Goal: Transaction & Acquisition: Purchase product/service

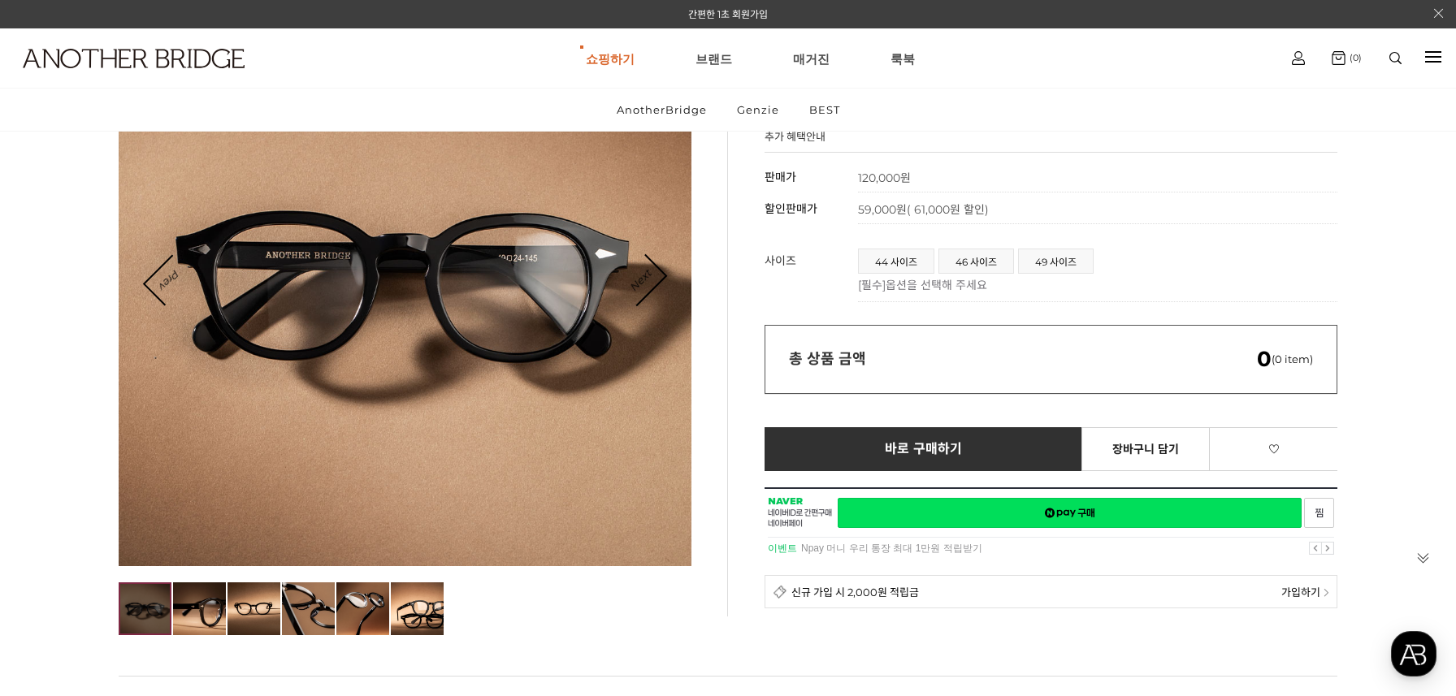
scroll to position [184, 0]
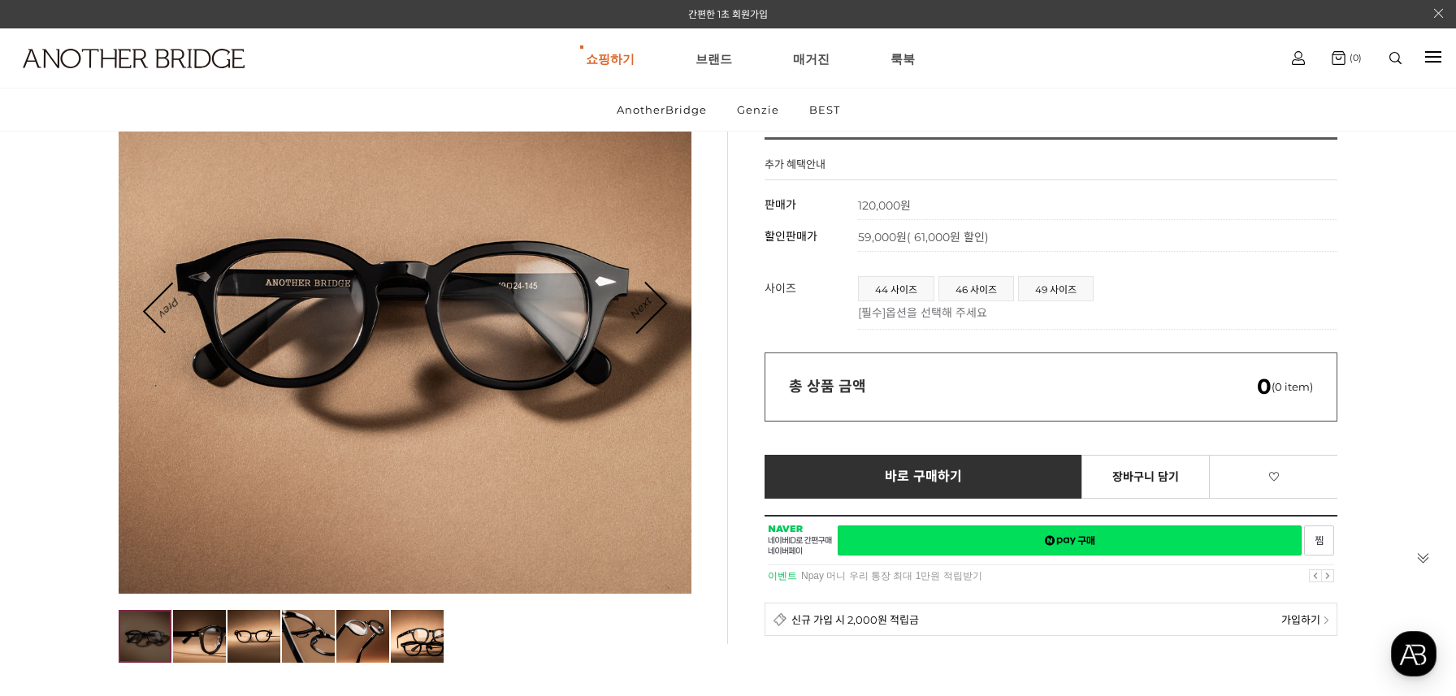
click at [660, 296] on icon "Next" at bounding box center [641, 307] width 52 height 52
click at [653, 311] on link "Next" at bounding box center [640, 308] width 50 height 50
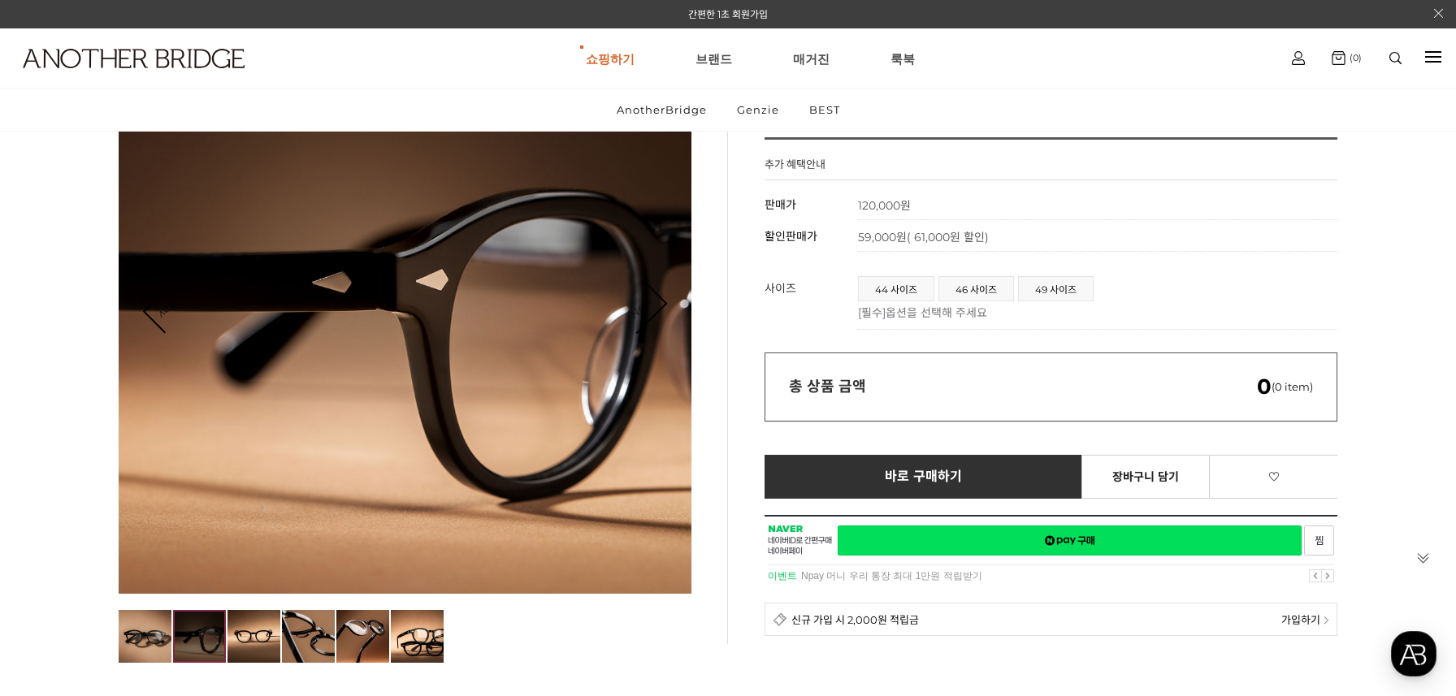
click at [653, 311] on link "Next" at bounding box center [640, 308] width 50 height 50
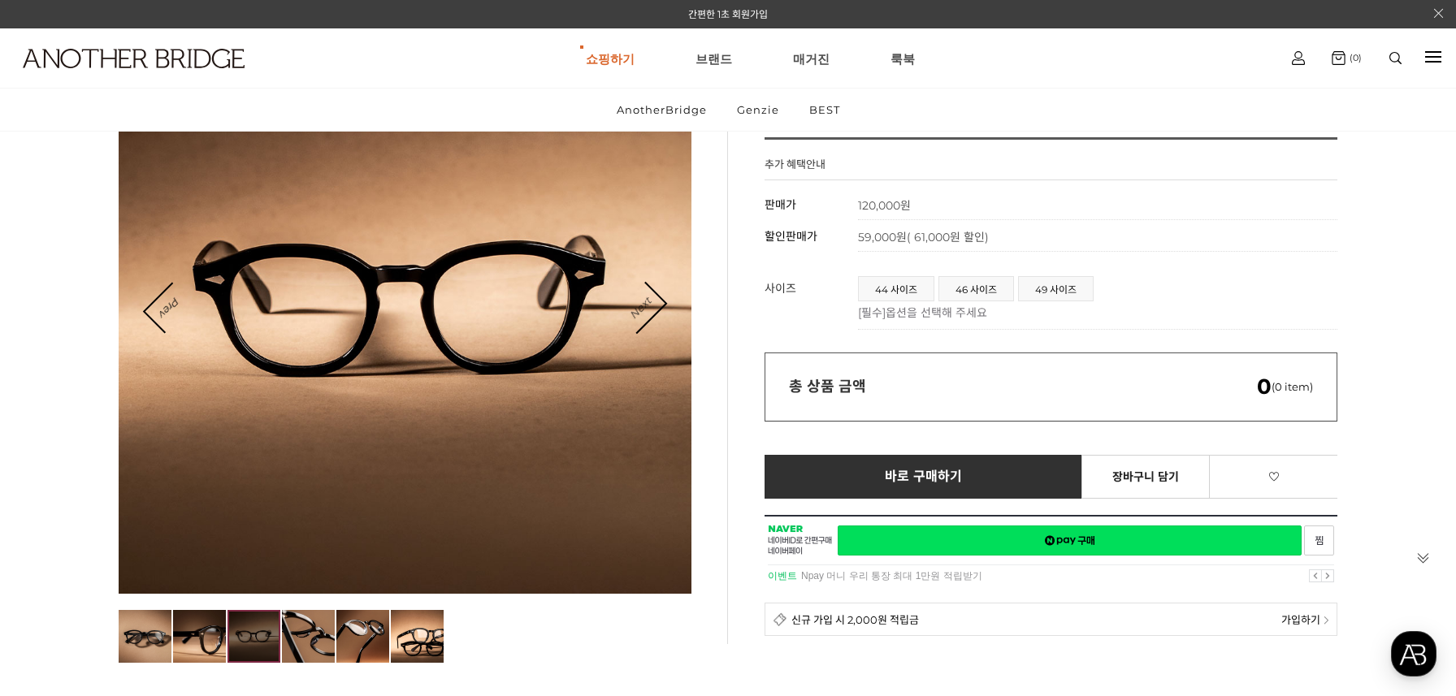
click at [653, 311] on link "Next" at bounding box center [640, 308] width 50 height 50
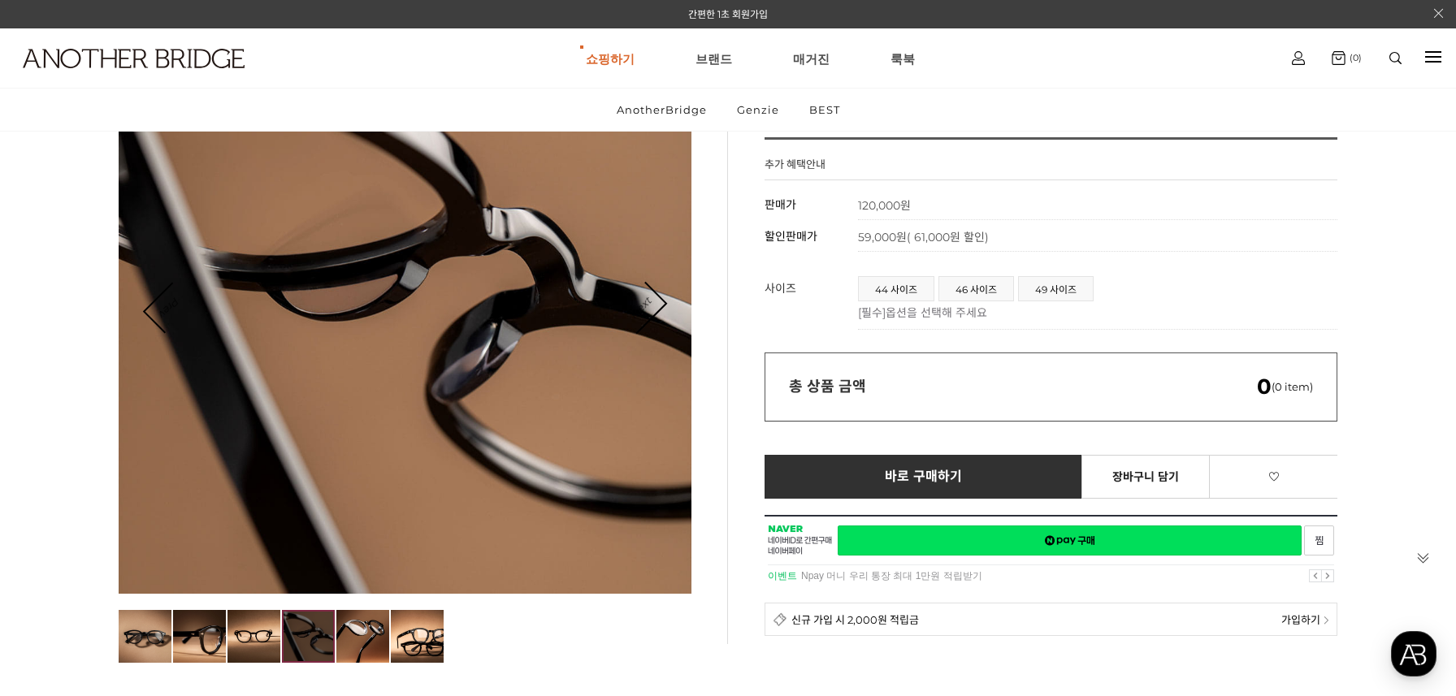
click at [653, 311] on link "Next" at bounding box center [640, 308] width 50 height 50
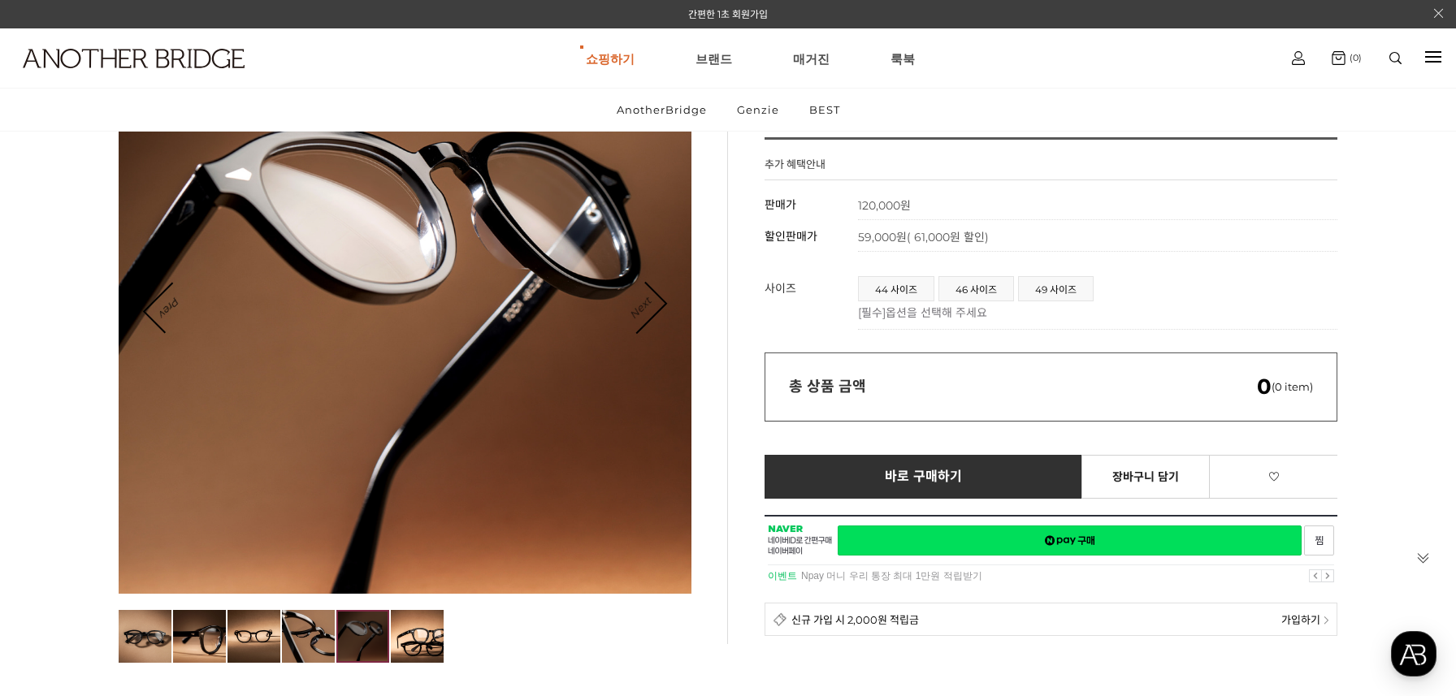
click at [653, 311] on link "Next" at bounding box center [640, 308] width 50 height 50
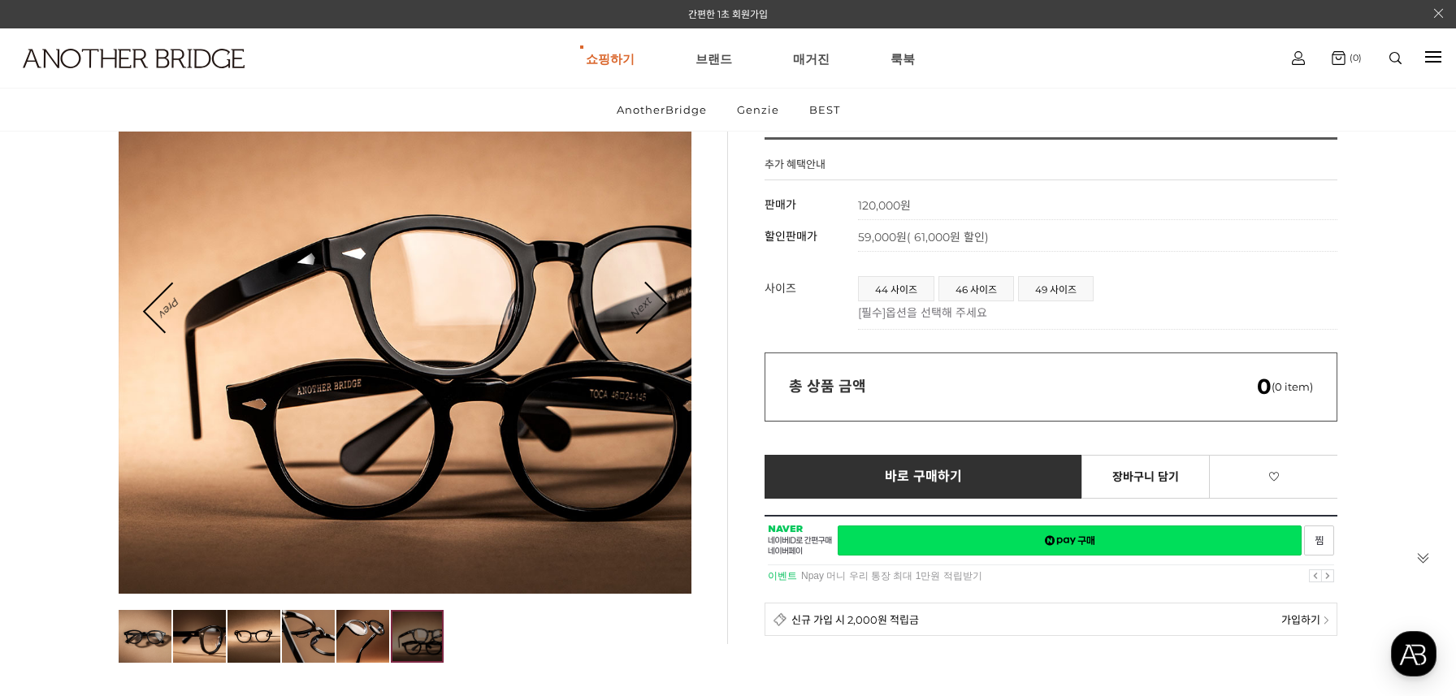
click at [653, 311] on link "Next" at bounding box center [640, 308] width 50 height 50
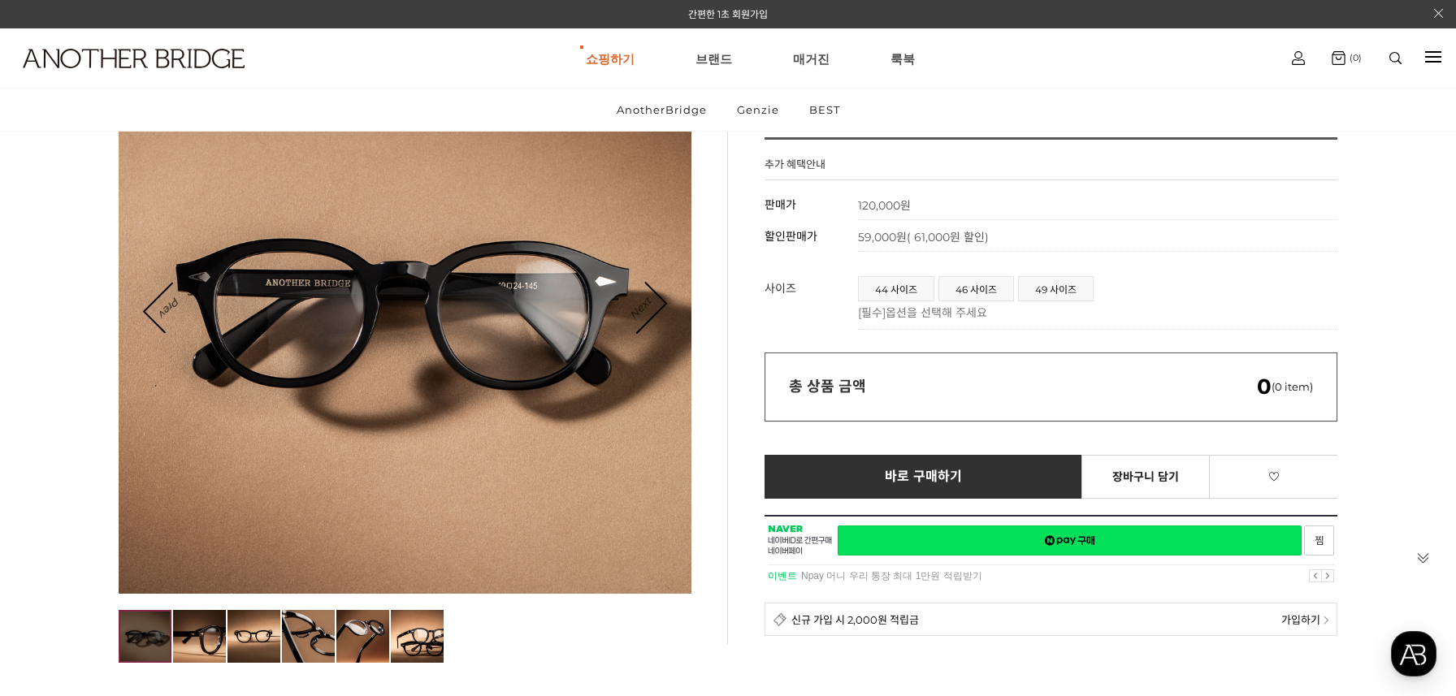
click at [653, 311] on link "Next" at bounding box center [640, 308] width 50 height 50
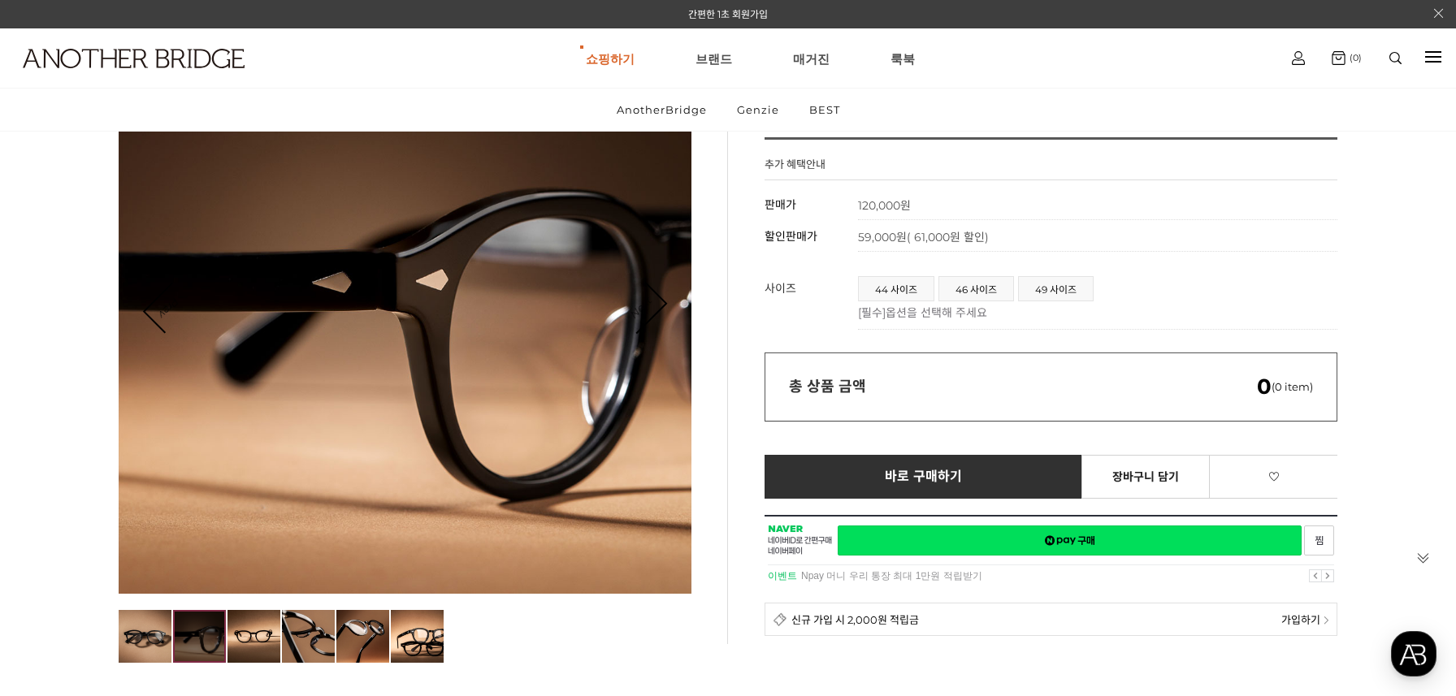
click at [653, 311] on link "Next" at bounding box center [640, 308] width 50 height 50
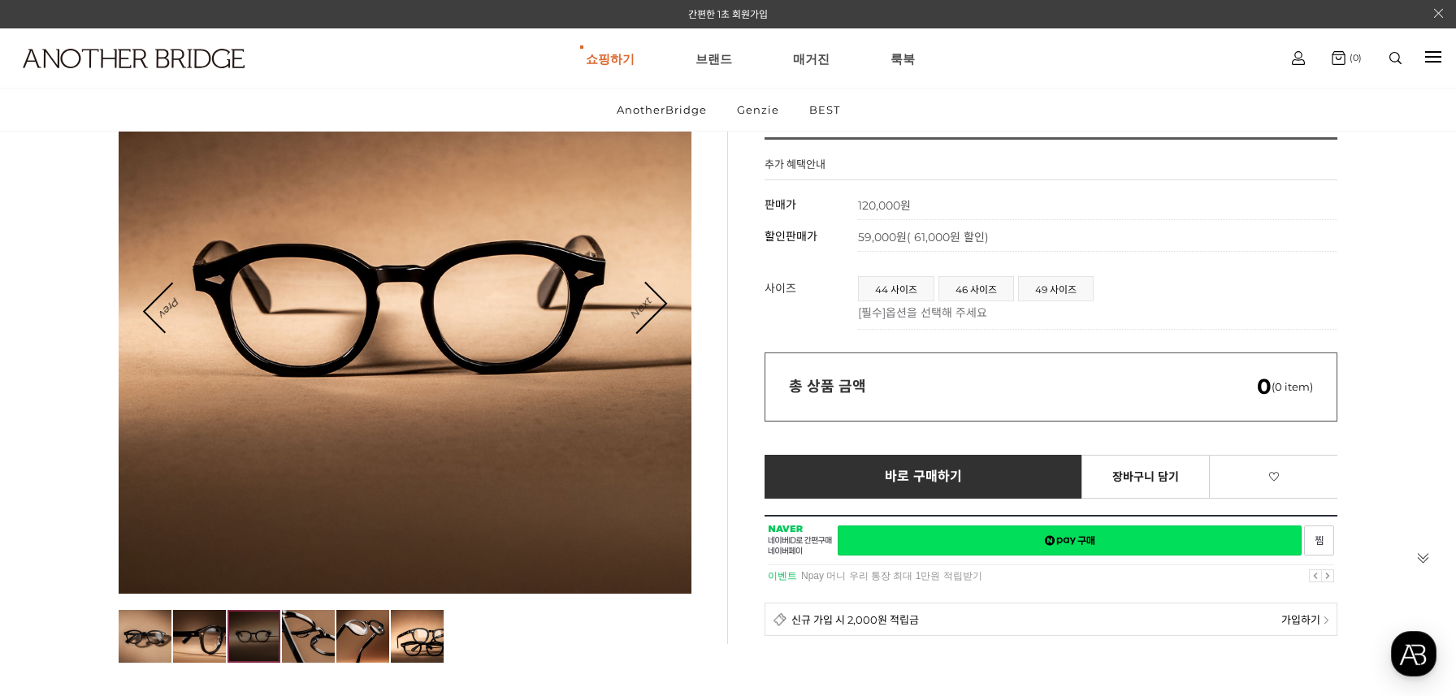
click at [653, 311] on link "Next" at bounding box center [640, 308] width 50 height 50
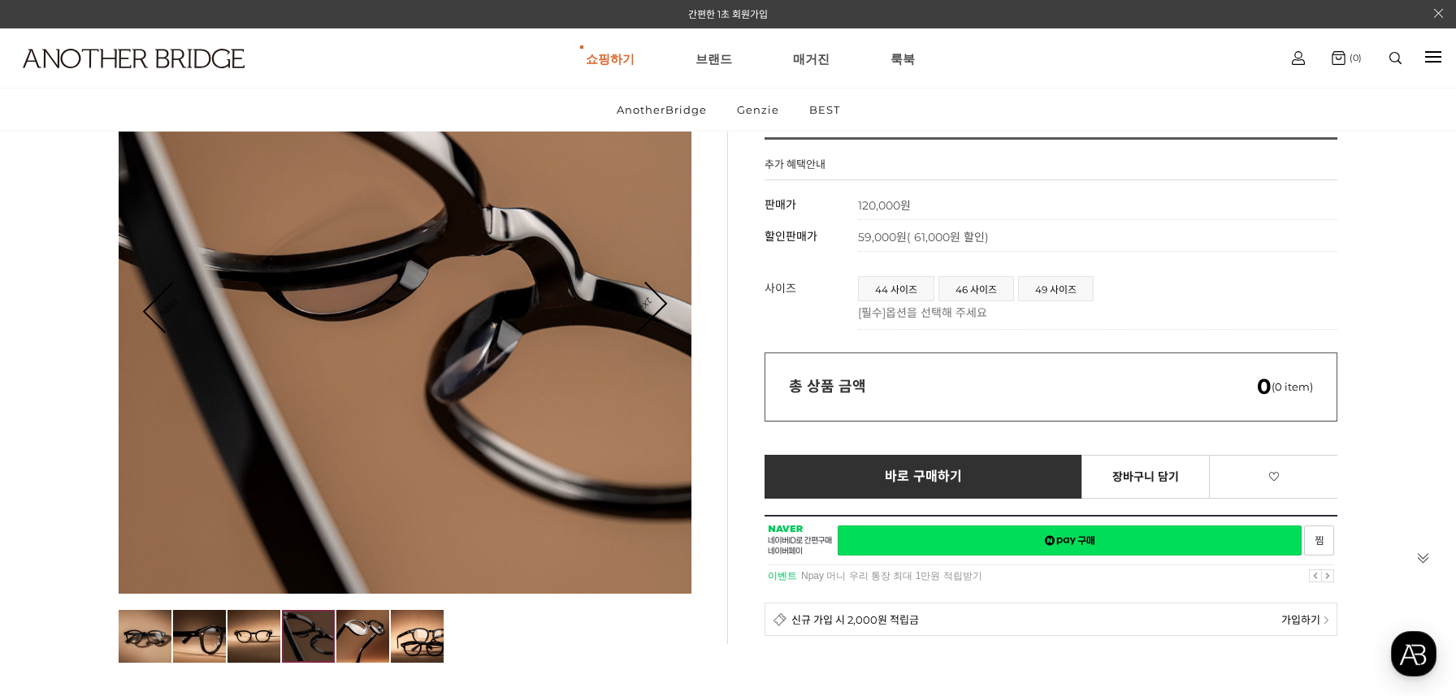
click at [653, 311] on link "Next" at bounding box center [640, 308] width 50 height 50
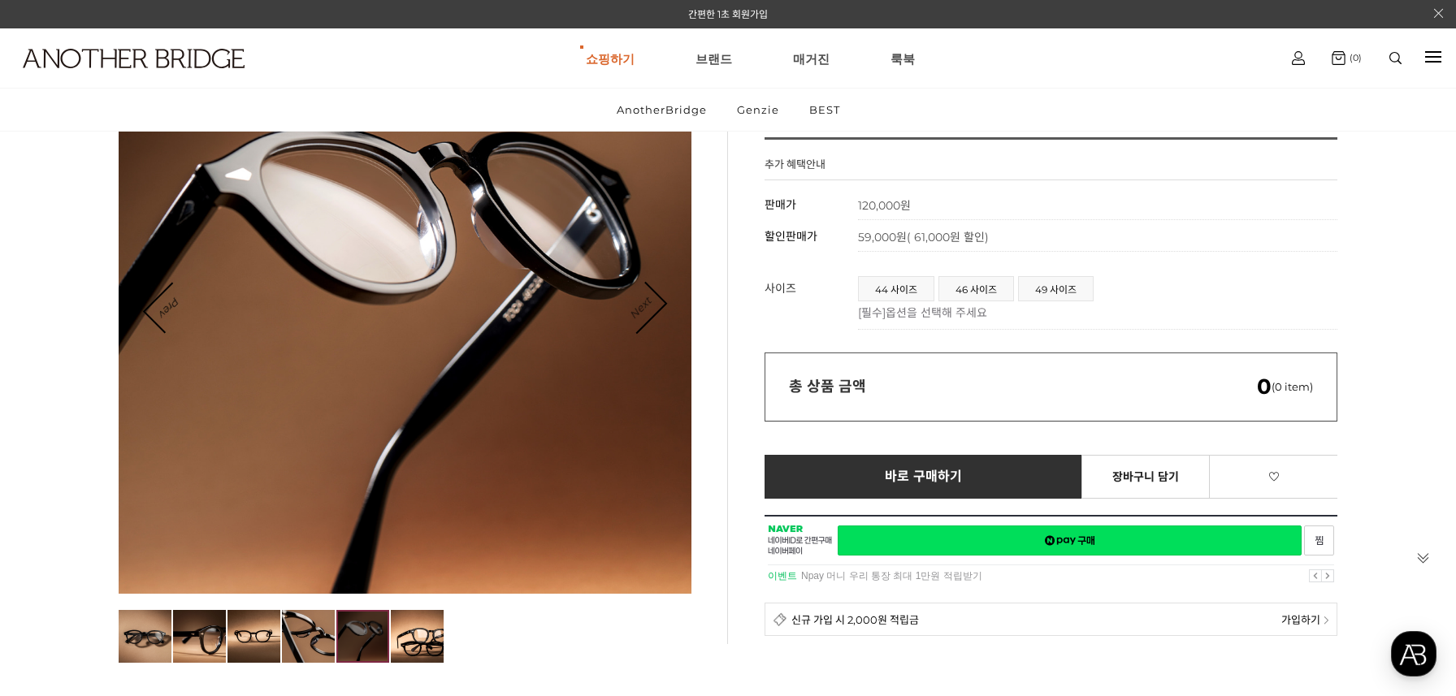
click at [653, 311] on link "Next" at bounding box center [640, 308] width 50 height 50
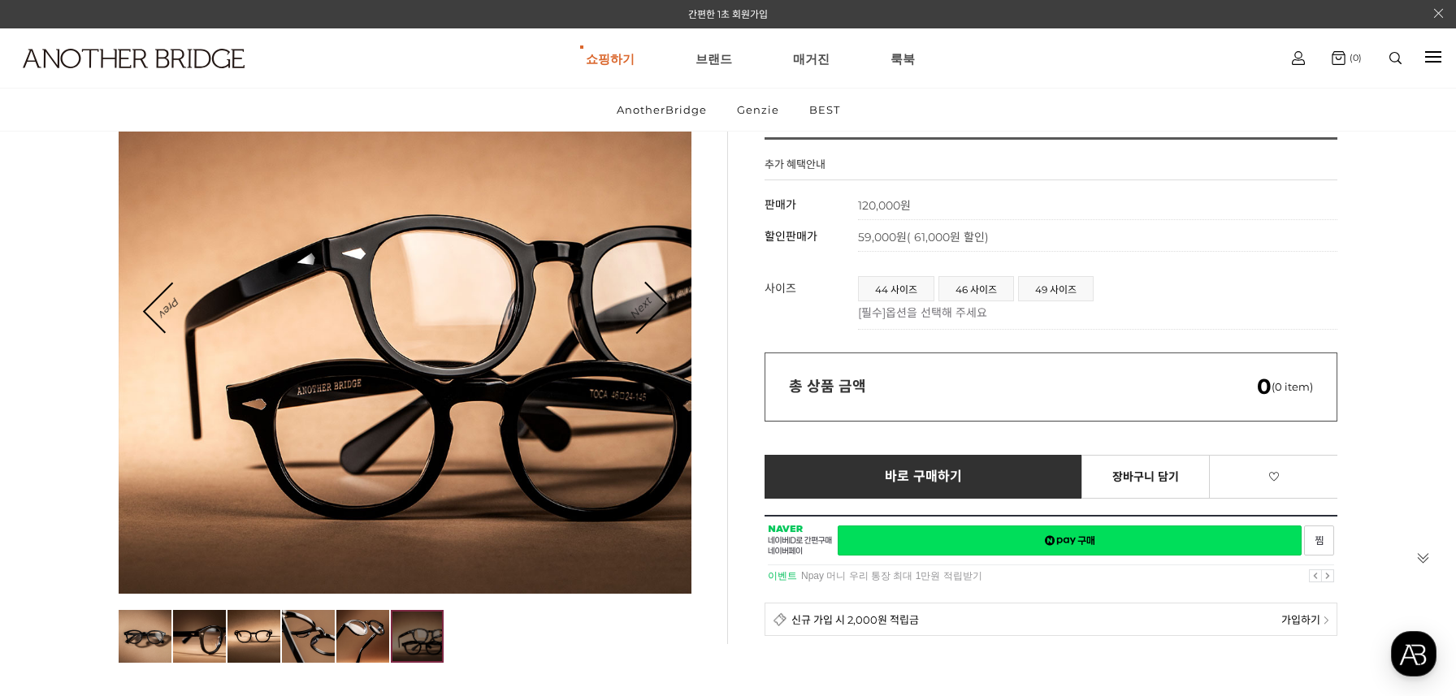
click at [653, 311] on link "Next" at bounding box center [640, 308] width 50 height 50
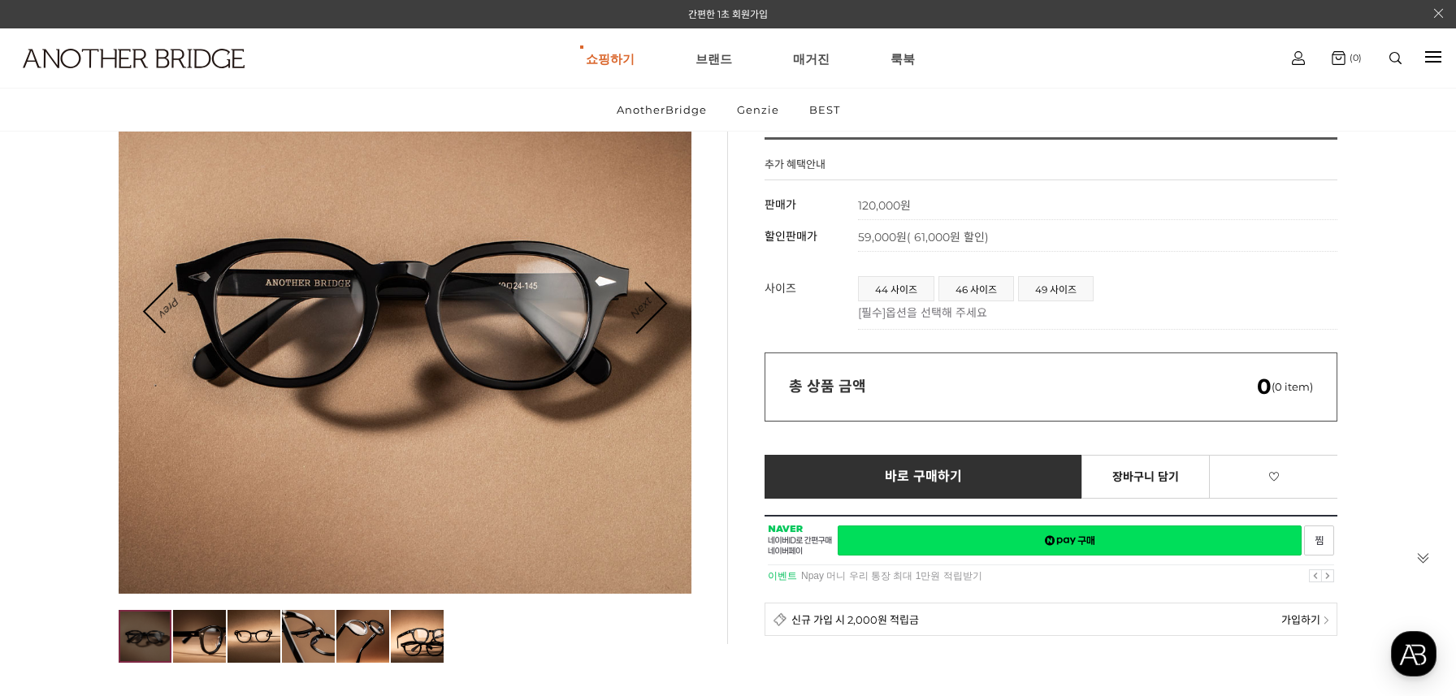
click at [653, 311] on link "Next" at bounding box center [640, 308] width 50 height 50
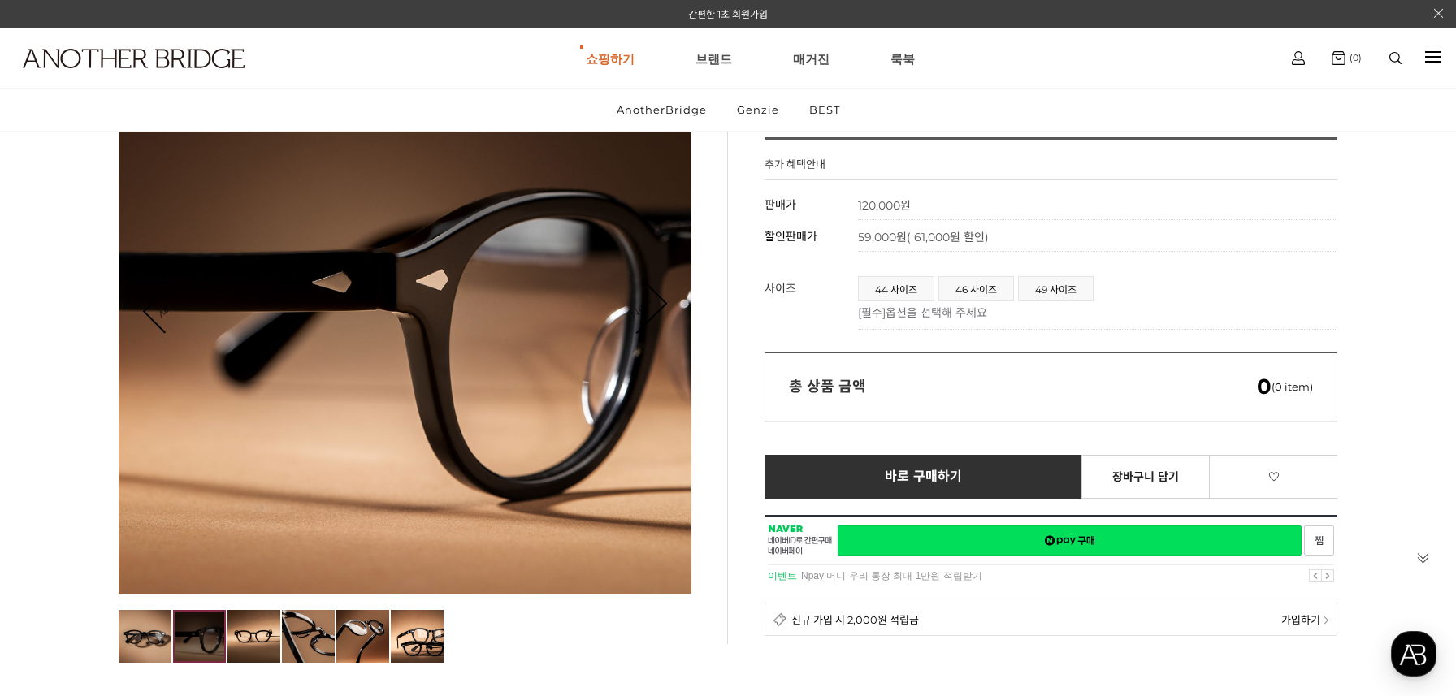
click at [653, 311] on link "Next" at bounding box center [640, 308] width 50 height 50
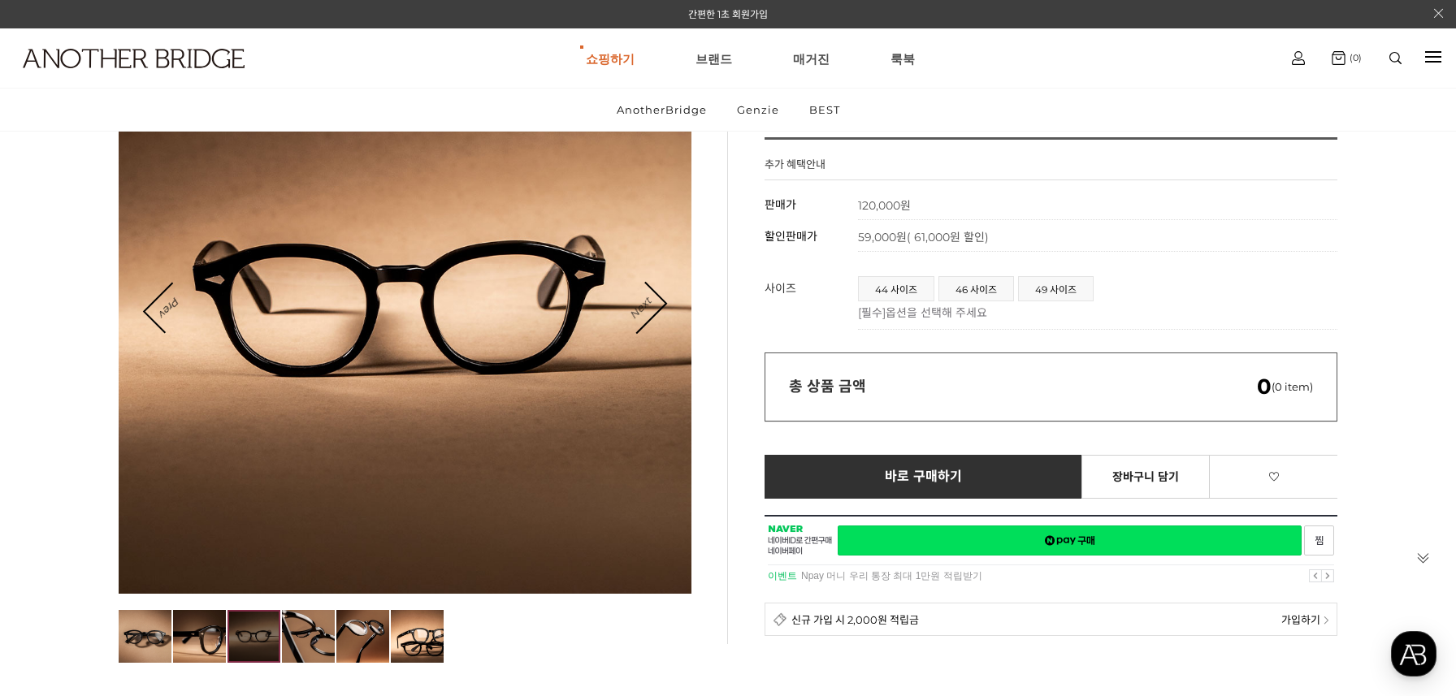
click at [653, 311] on link "Next" at bounding box center [640, 308] width 50 height 50
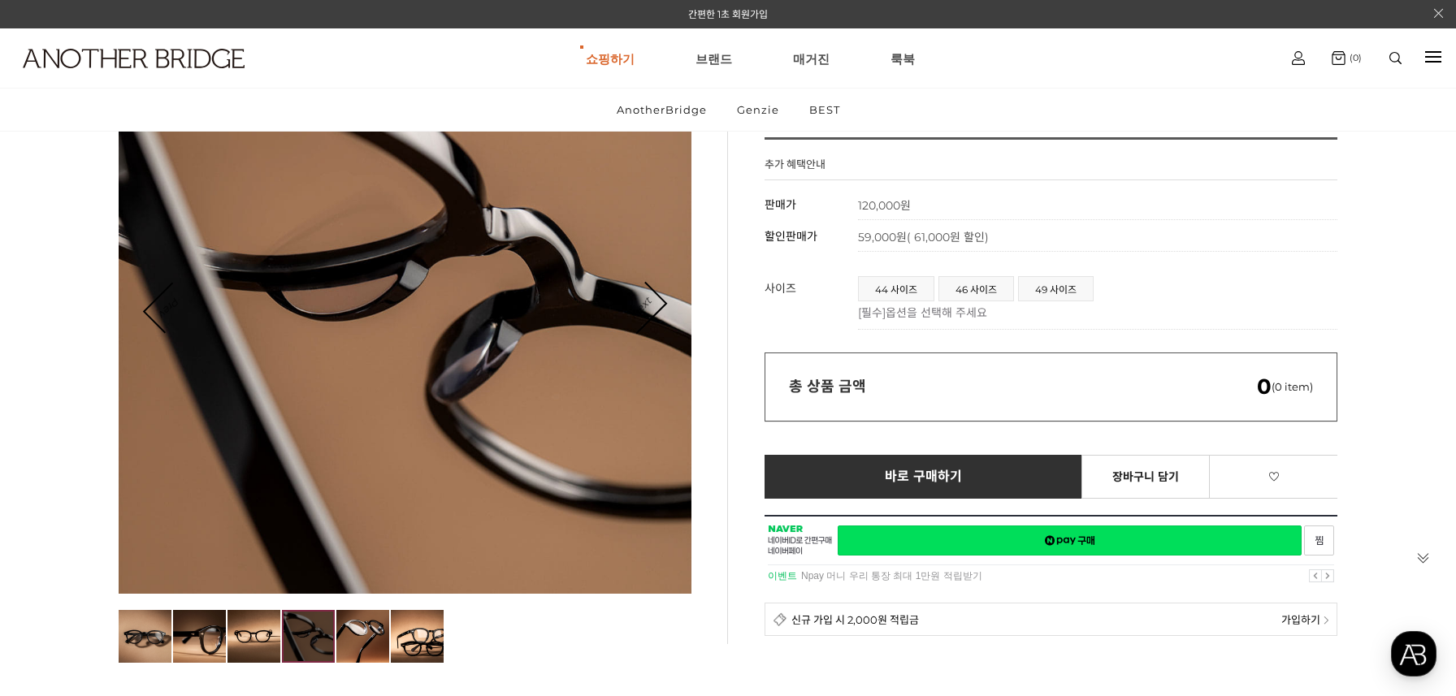
click at [653, 311] on link "Next" at bounding box center [640, 308] width 50 height 50
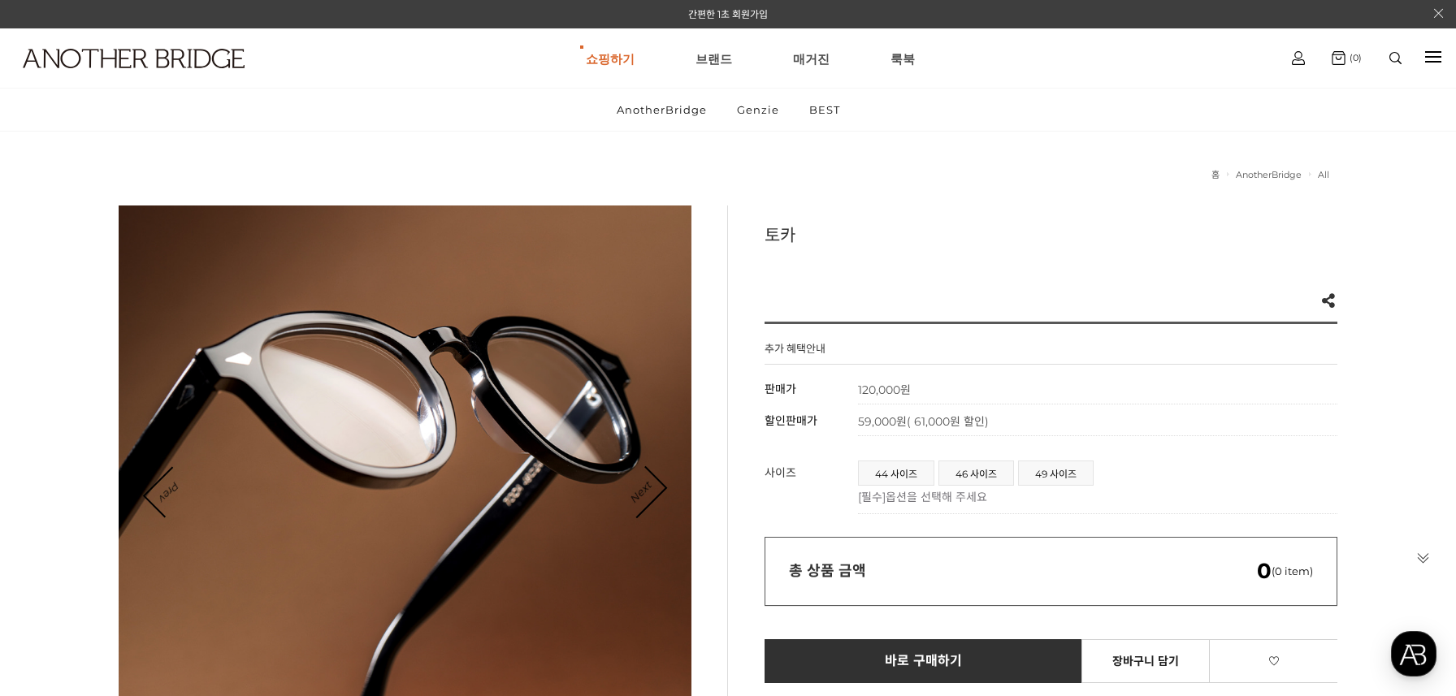
scroll to position [1, 0]
click at [898, 495] on span "옵션을 선택해 주세요" at bounding box center [936, 496] width 102 height 15
click at [866, 499] on p "[필수] 옵션을 선택해 주세요" at bounding box center [1093, 495] width 471 height 16
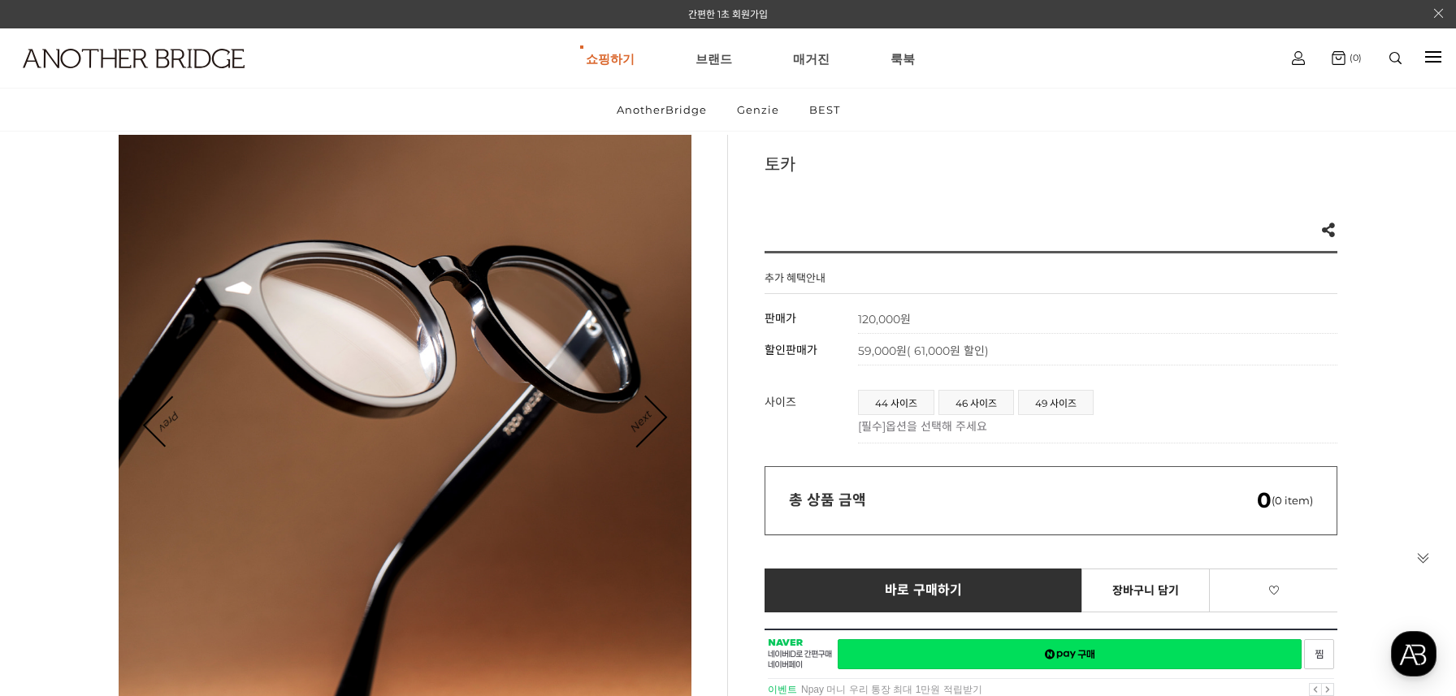
scroll to position [72, 0]
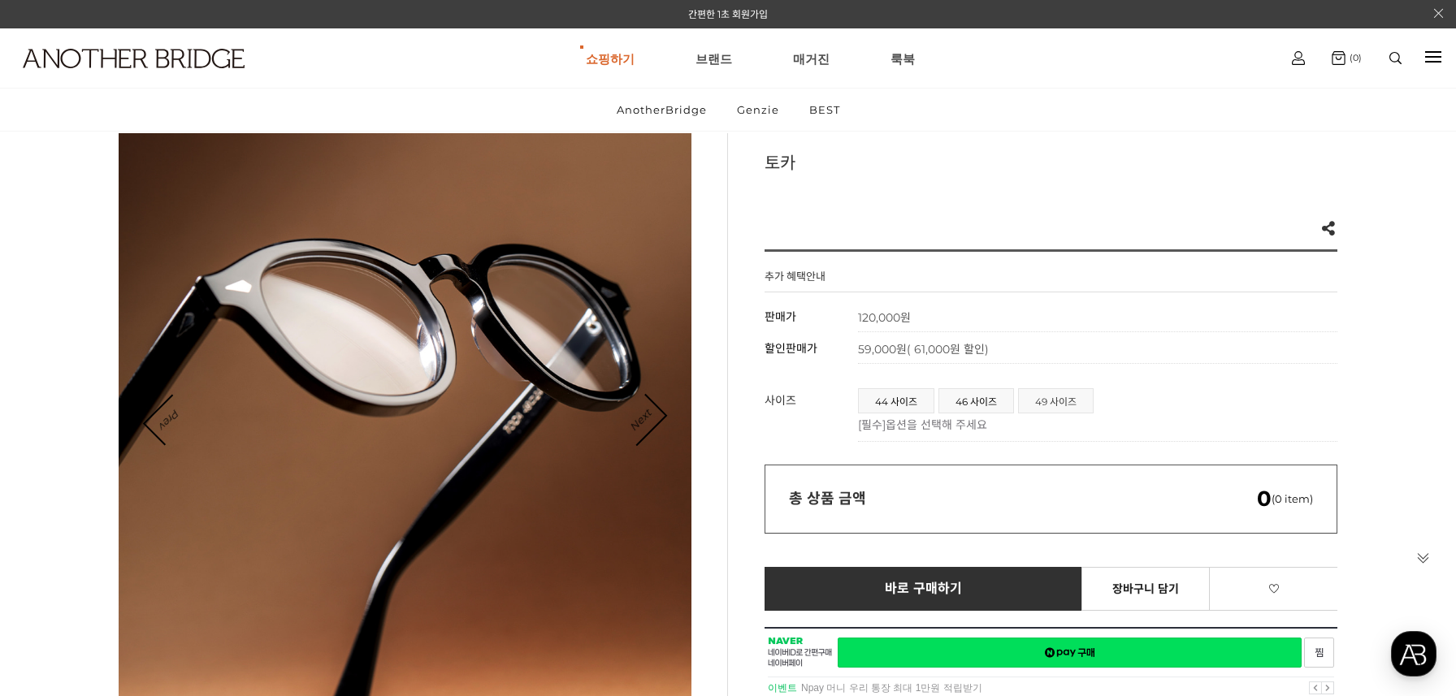
click at [1056, 404] on span "49 사이즈" at bounding box center [1056, 401] width 74 height 24
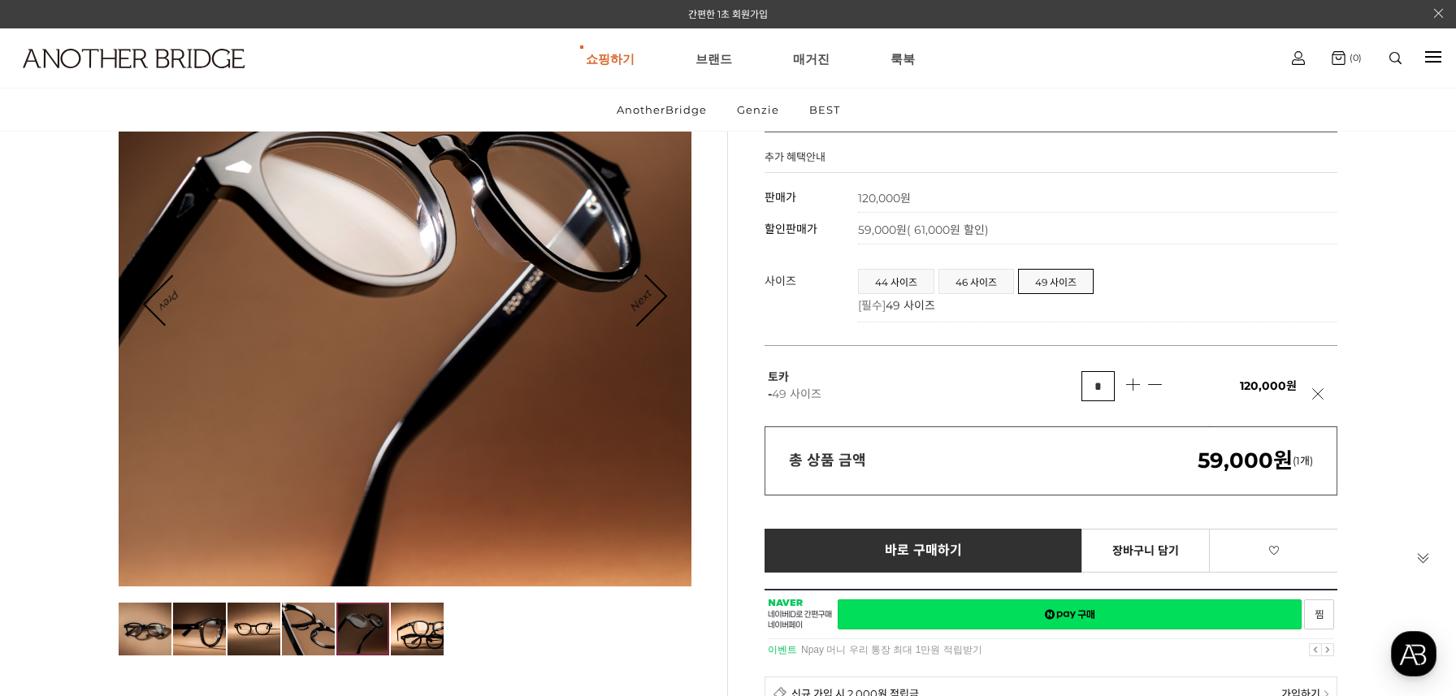
scroll to position [196, 0]
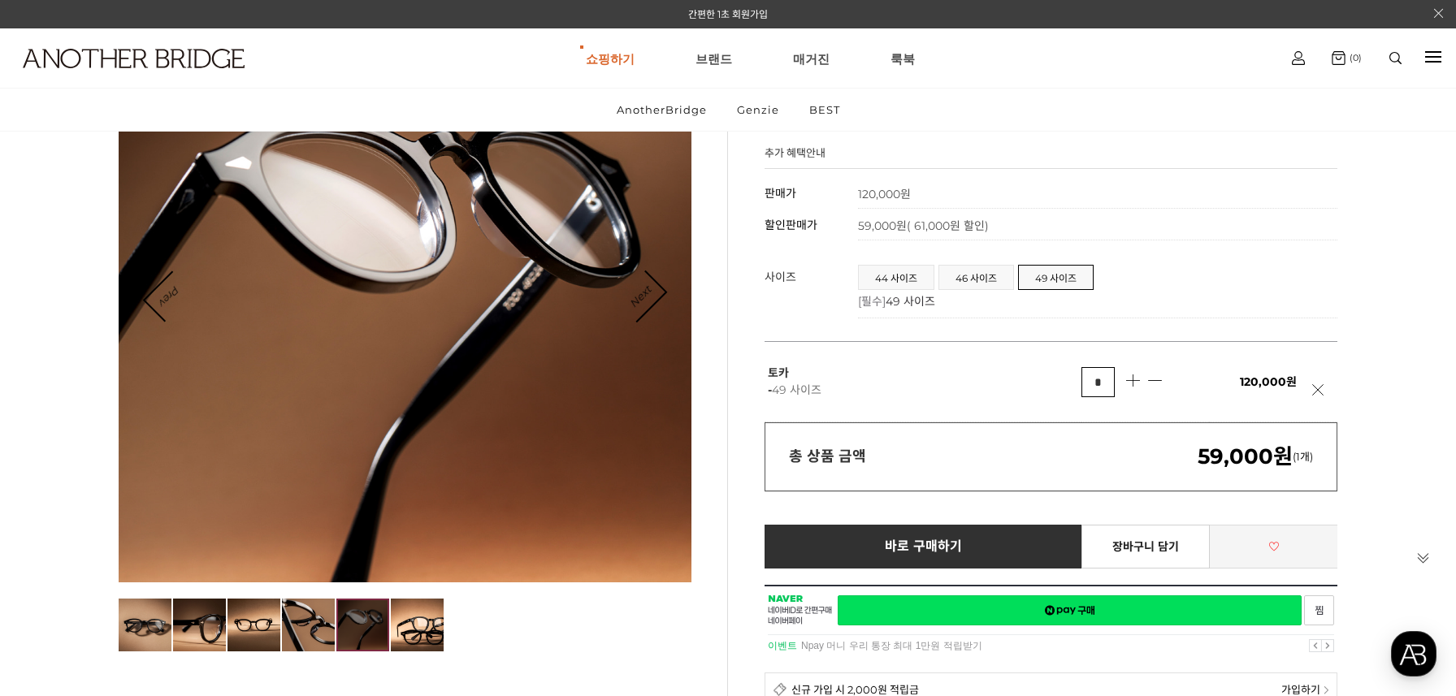
click at [1266, 540] on link at bounding box center [1273, 547] width 129 height 44
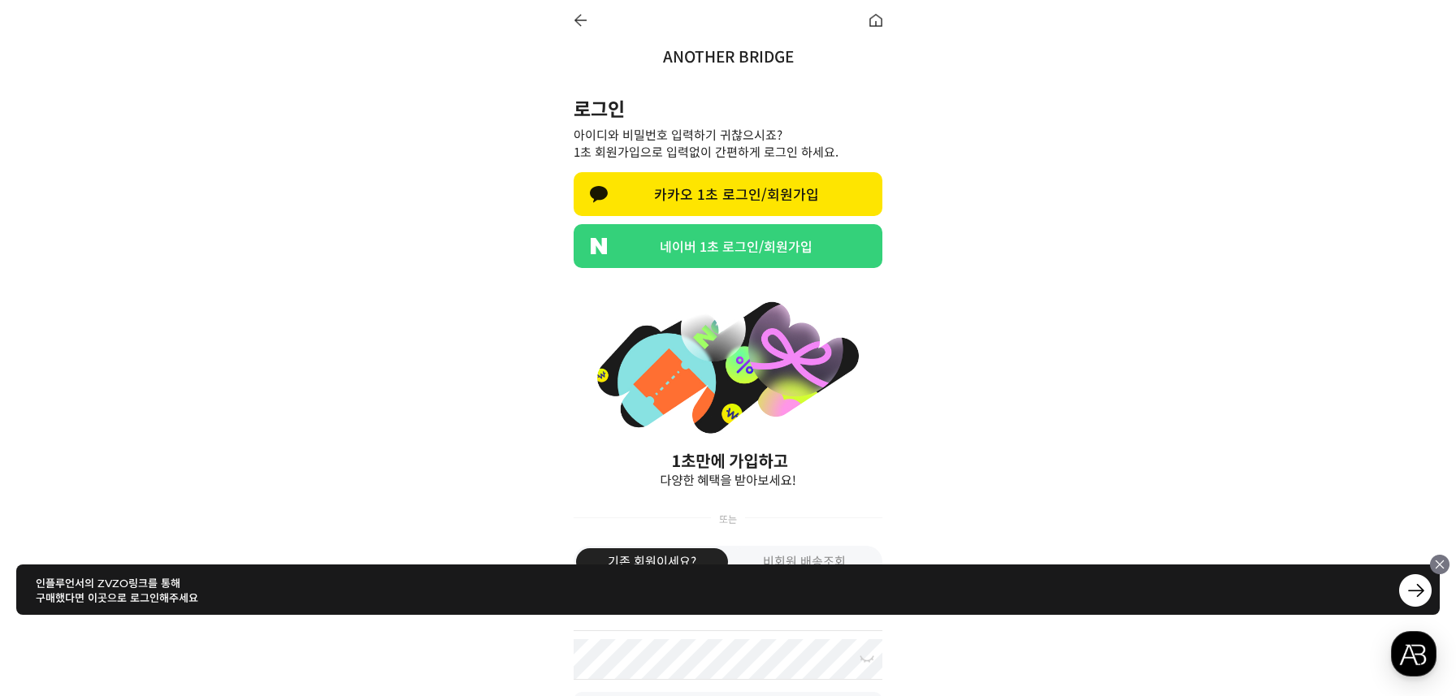
click at [724, 243] on link "네이버 1초 로그인/회원가입" at bounding box center [727, 246] width 309 height 44
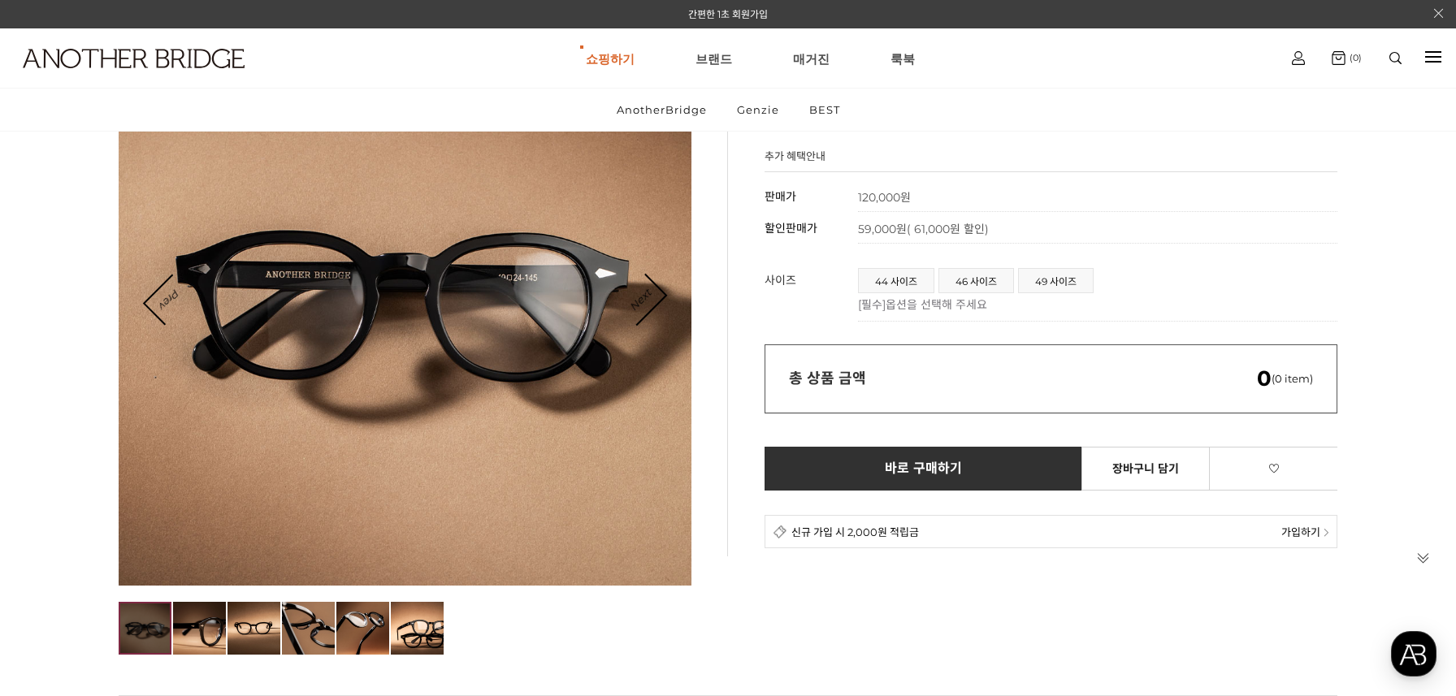
scroll to position [293, 0]
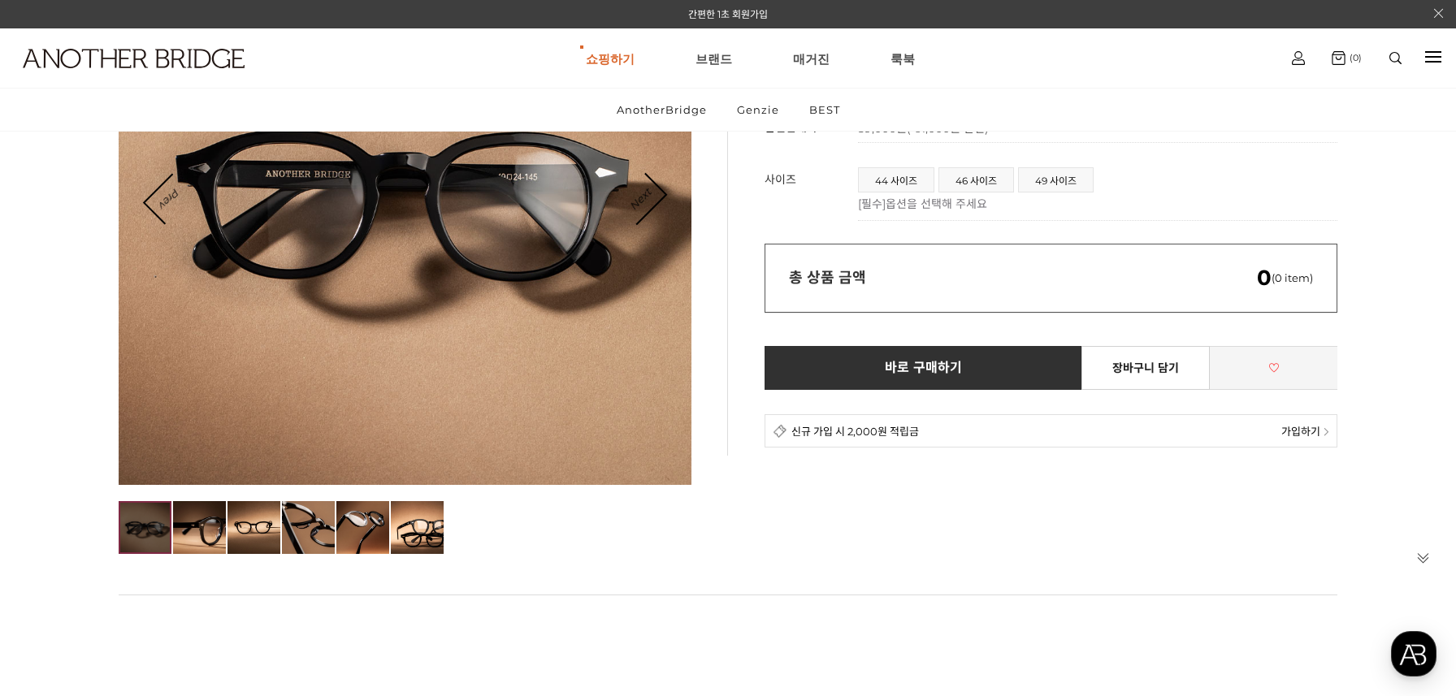
click at [1264, 366] on link at bounding box center [1273, 368] width 129 height 44
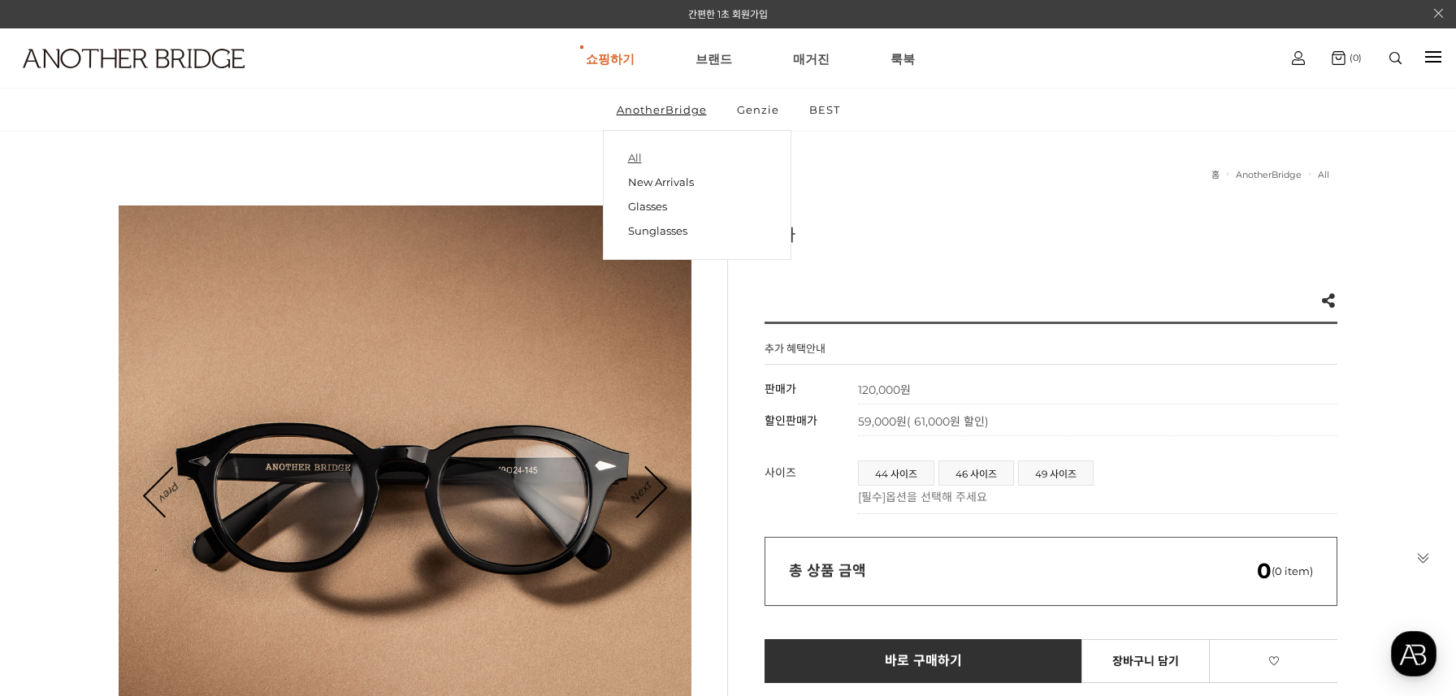
click at [648, 152] on link "All" at bounding box center [697, 158] width 138 height 23
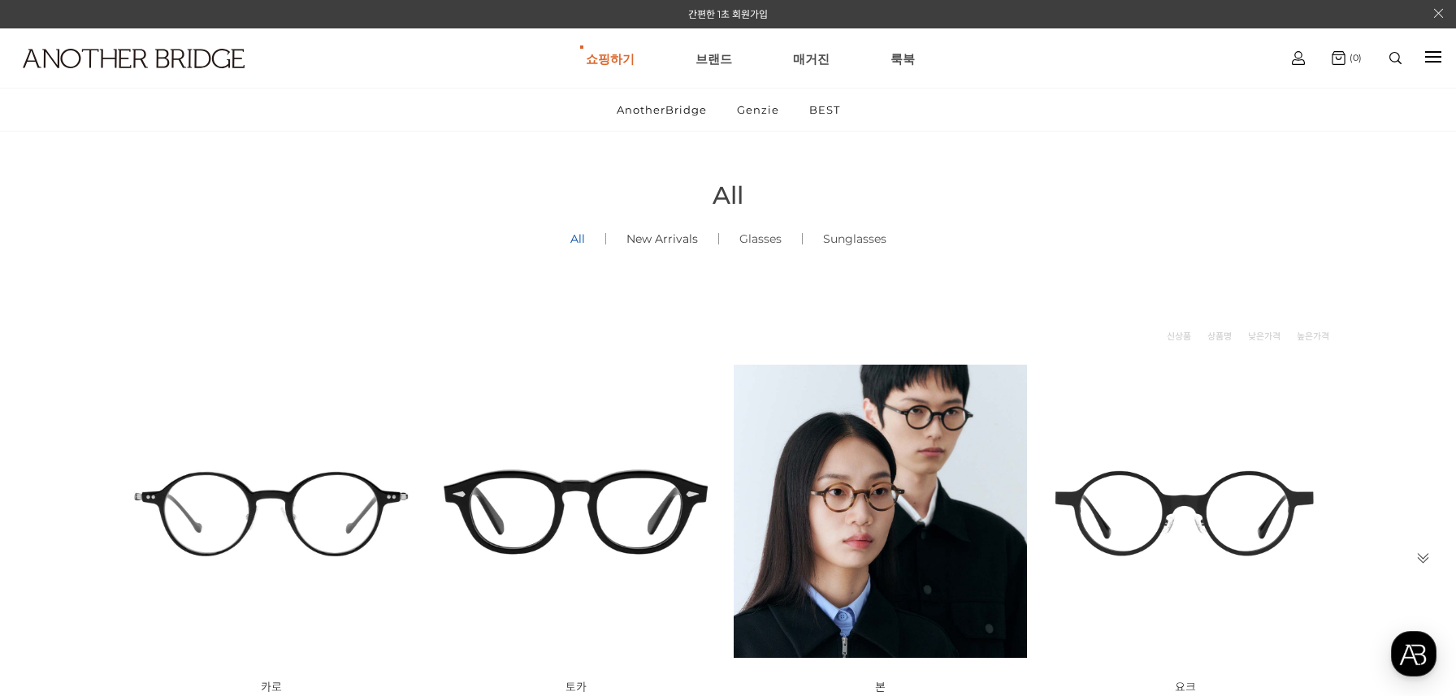
click at [669, 236] on link "New Arrivals ()" at bounding box center [662, 238] width 112 height 55
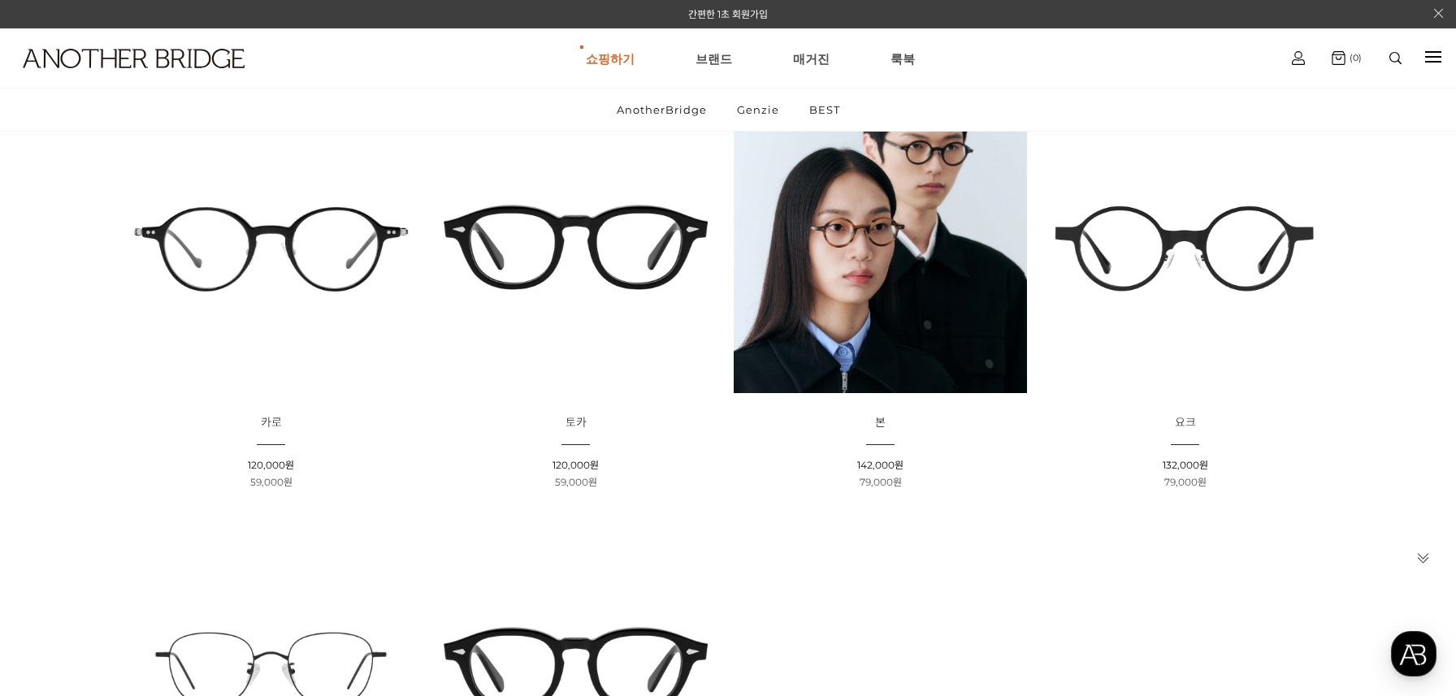
scroll to position [257, 0]
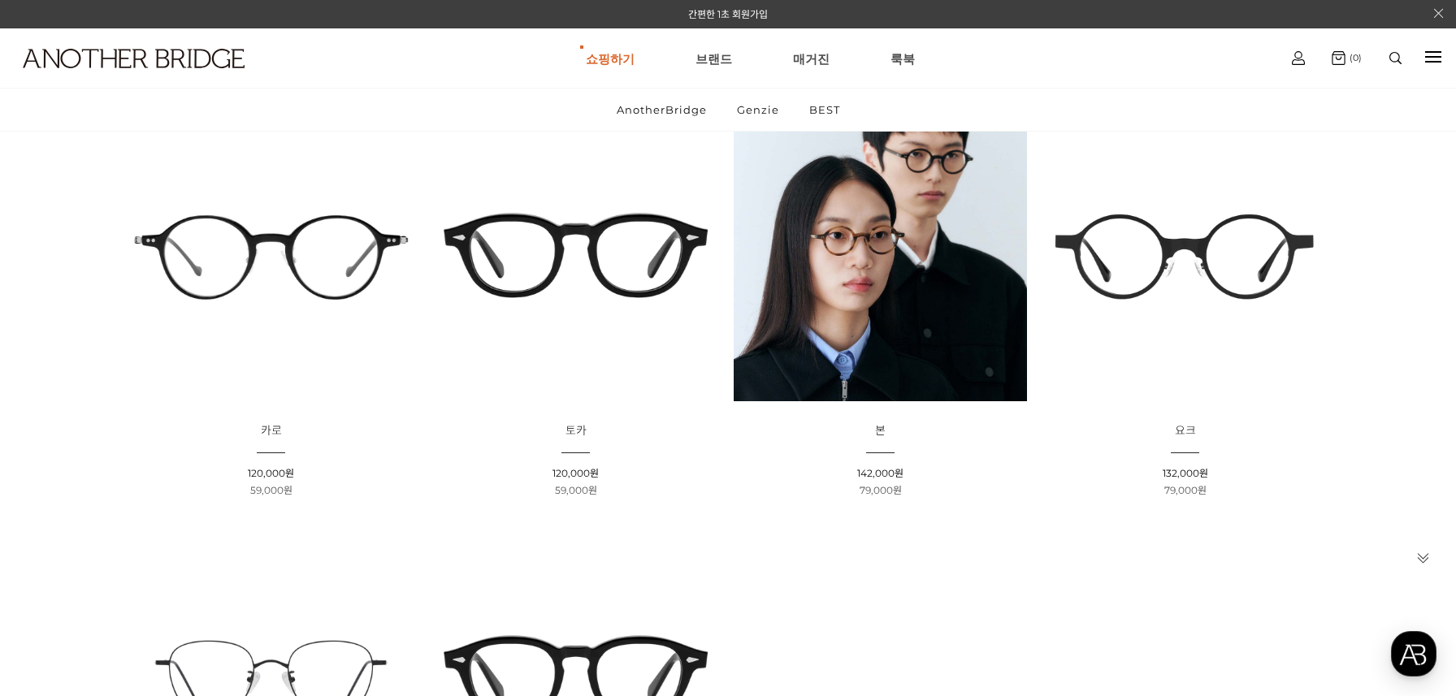
click at [565, 244] on img at bounding box center [575, 254] width 293 height 293
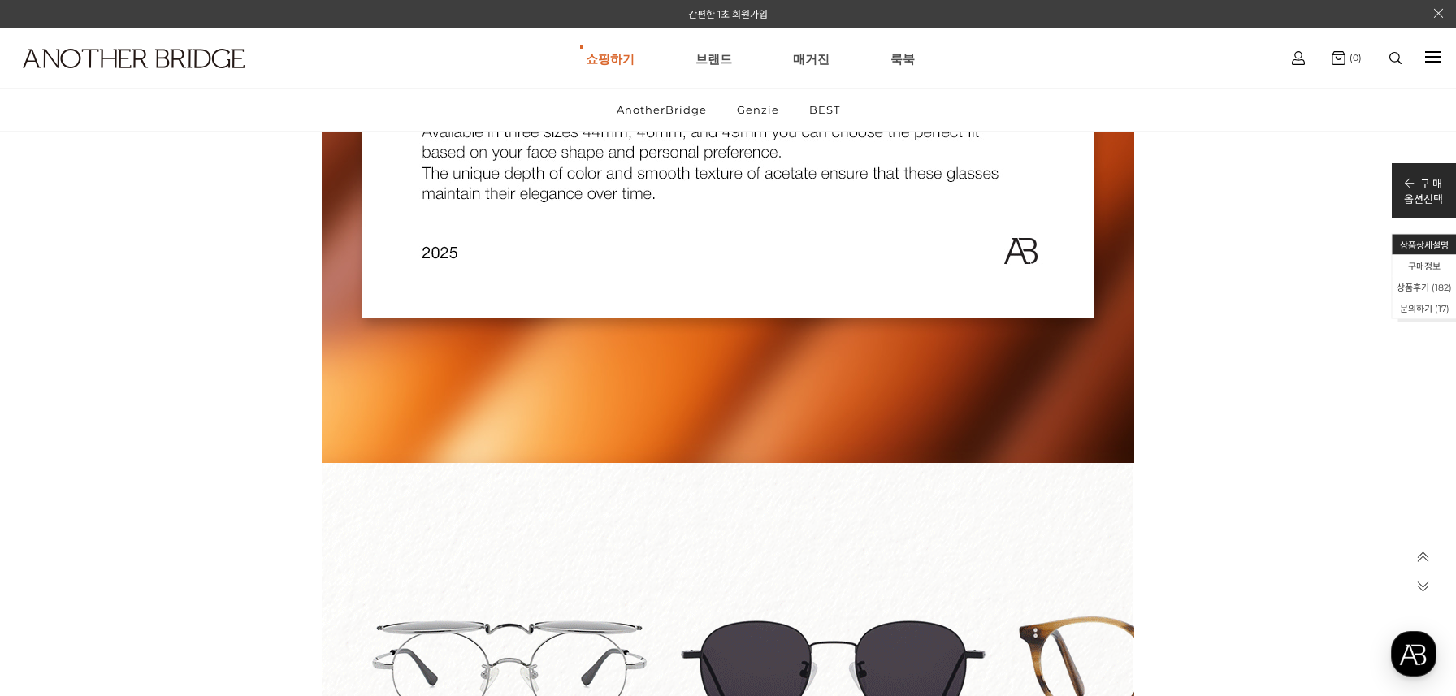
scroll to position [3918, 0]
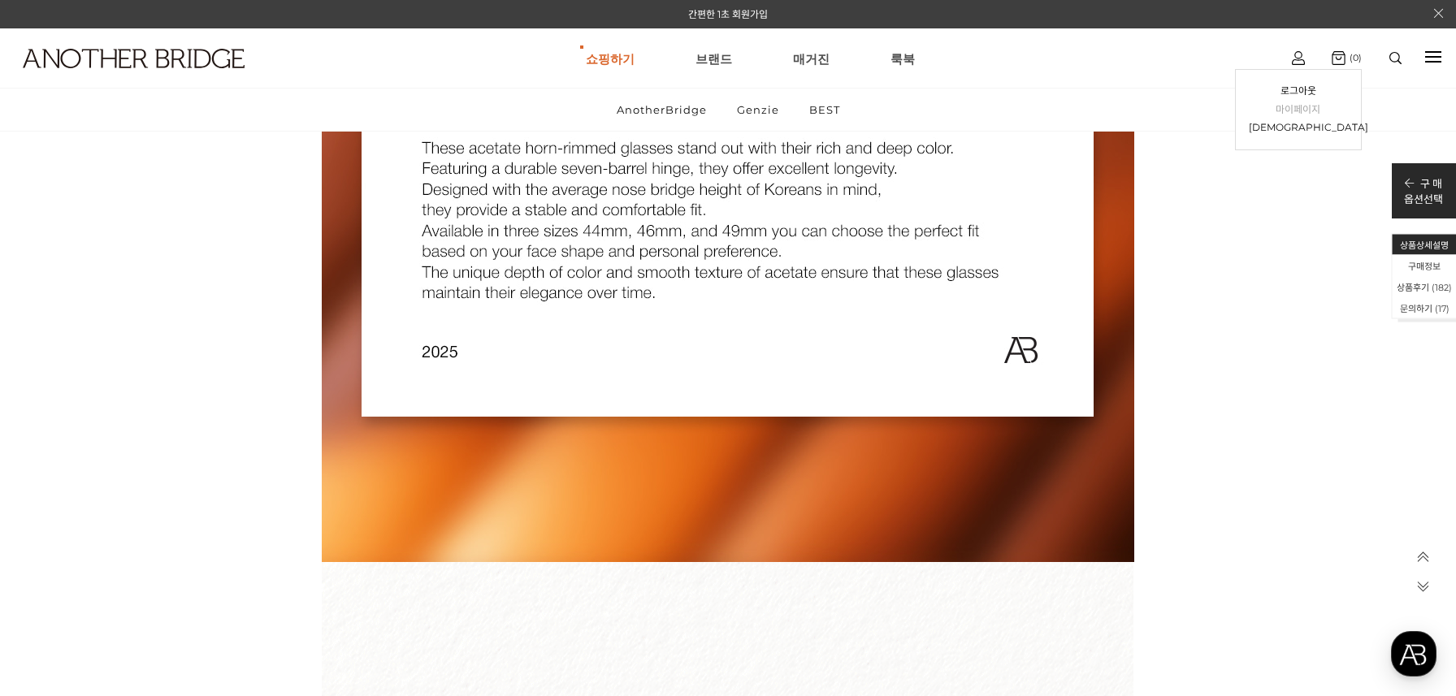
click at [1291, 110] on link "마이페이지" at bounding box center [1297, 110] width 99 height 19
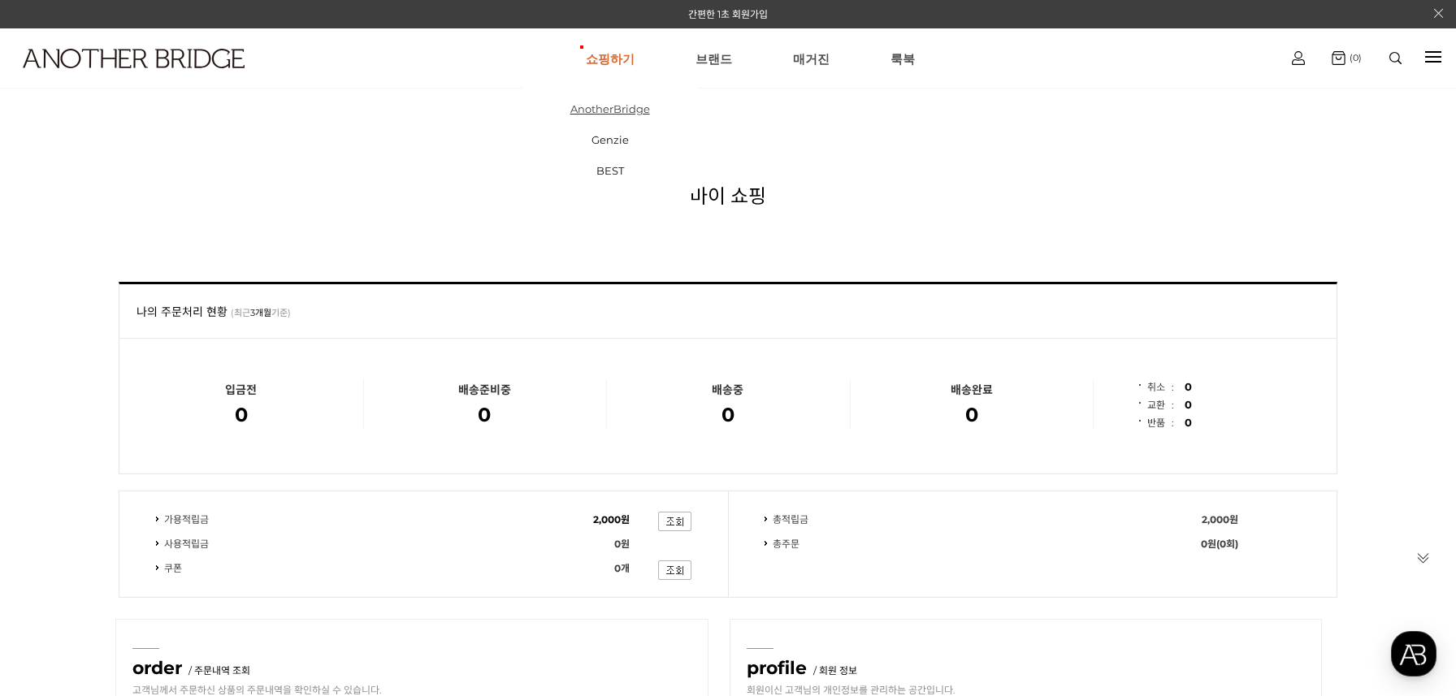
click at [617, 109] on link "AnotherBridge" at bounding box center [609, 108] width 175 height 31
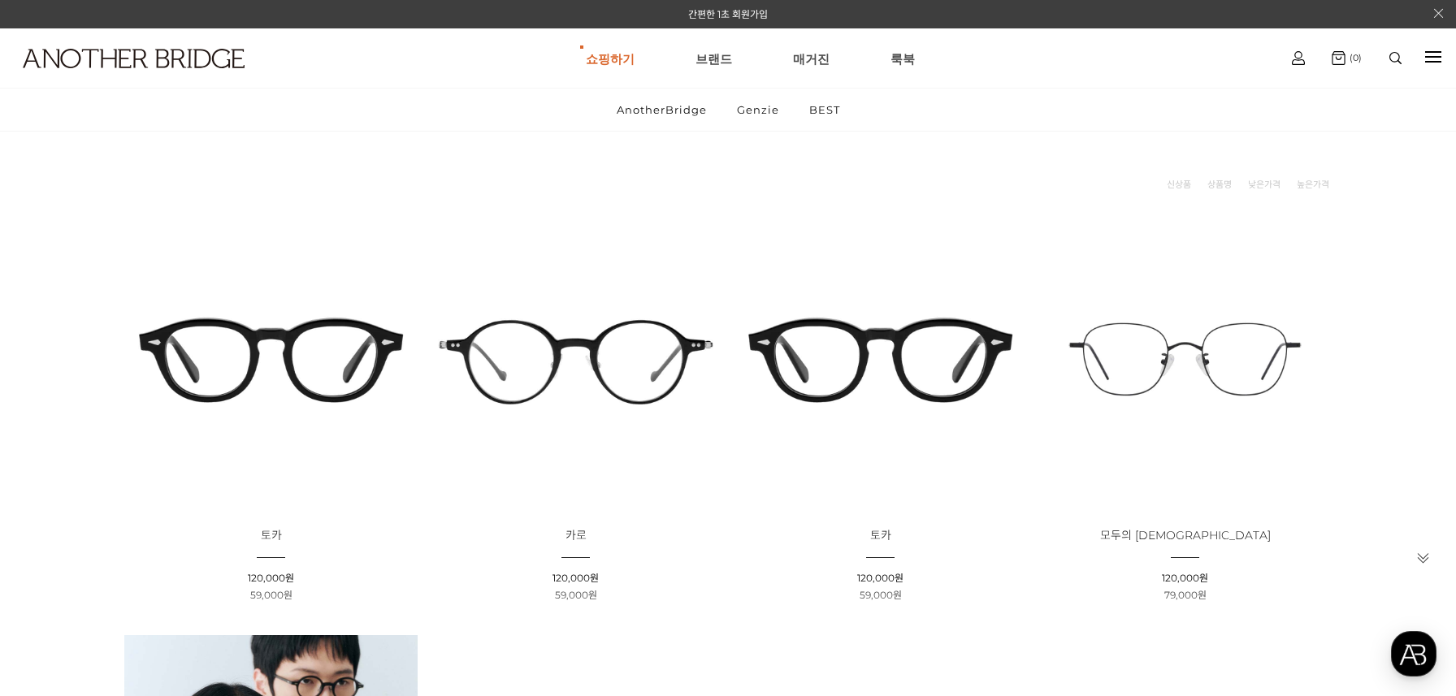
scroll to position [154, 0]
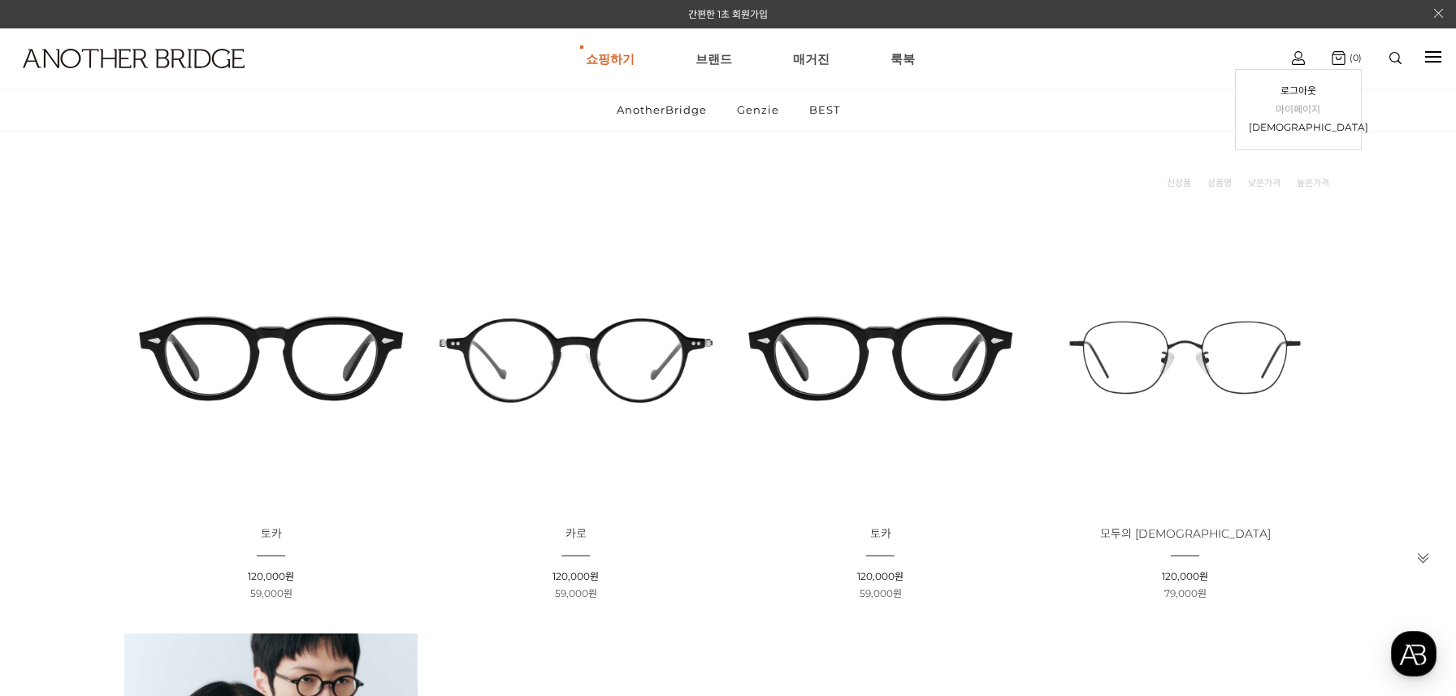
click at [1294, 106] on link "마이페이지" at bounding box center [1297, 110] width 99 height 19
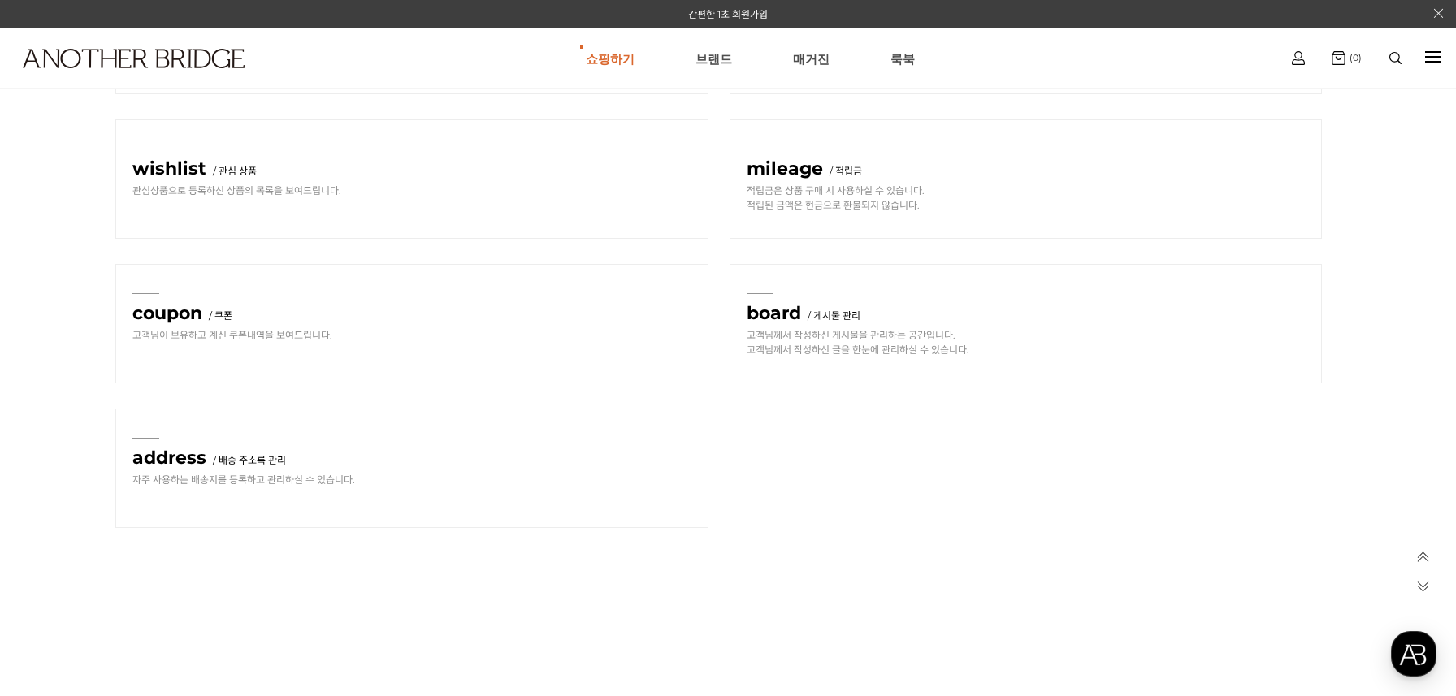
scroll to position [590, 0]
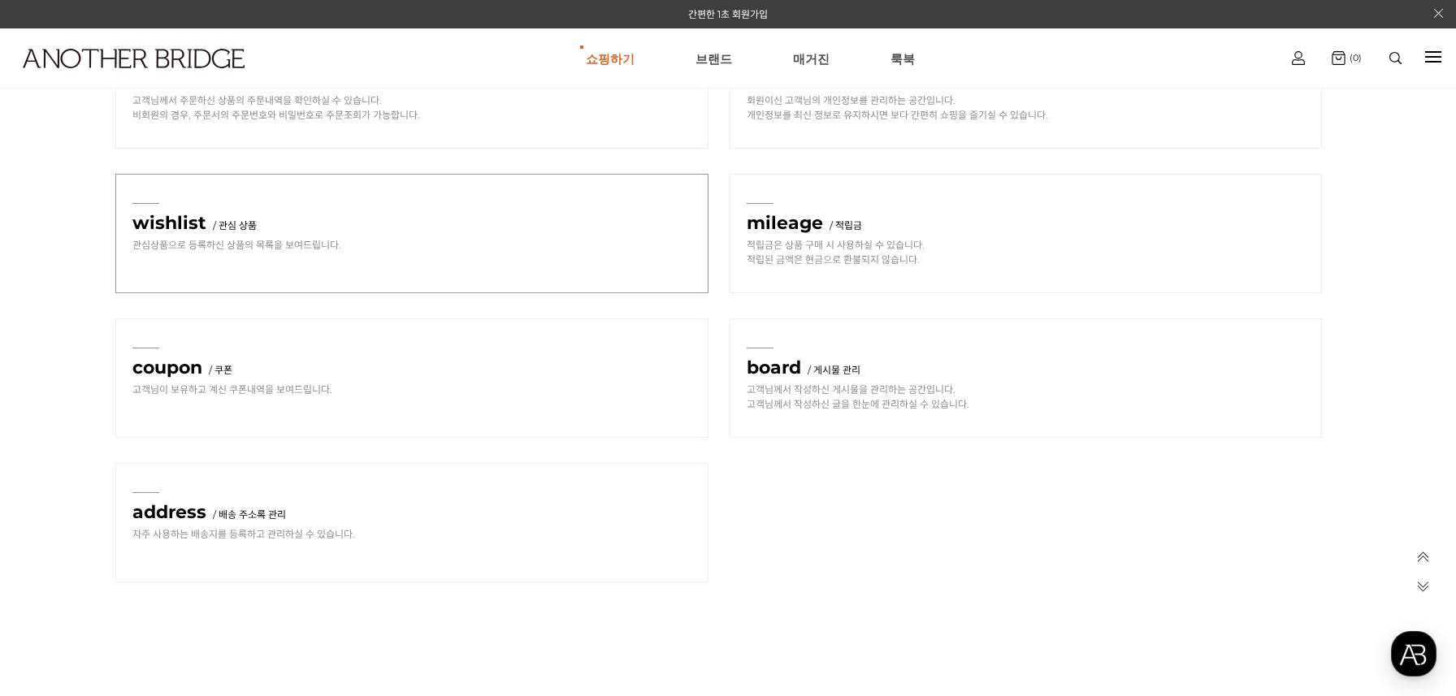
click at [176, 222] on strong "wishlist" at bounding box center [172, 223] width 80 height 22
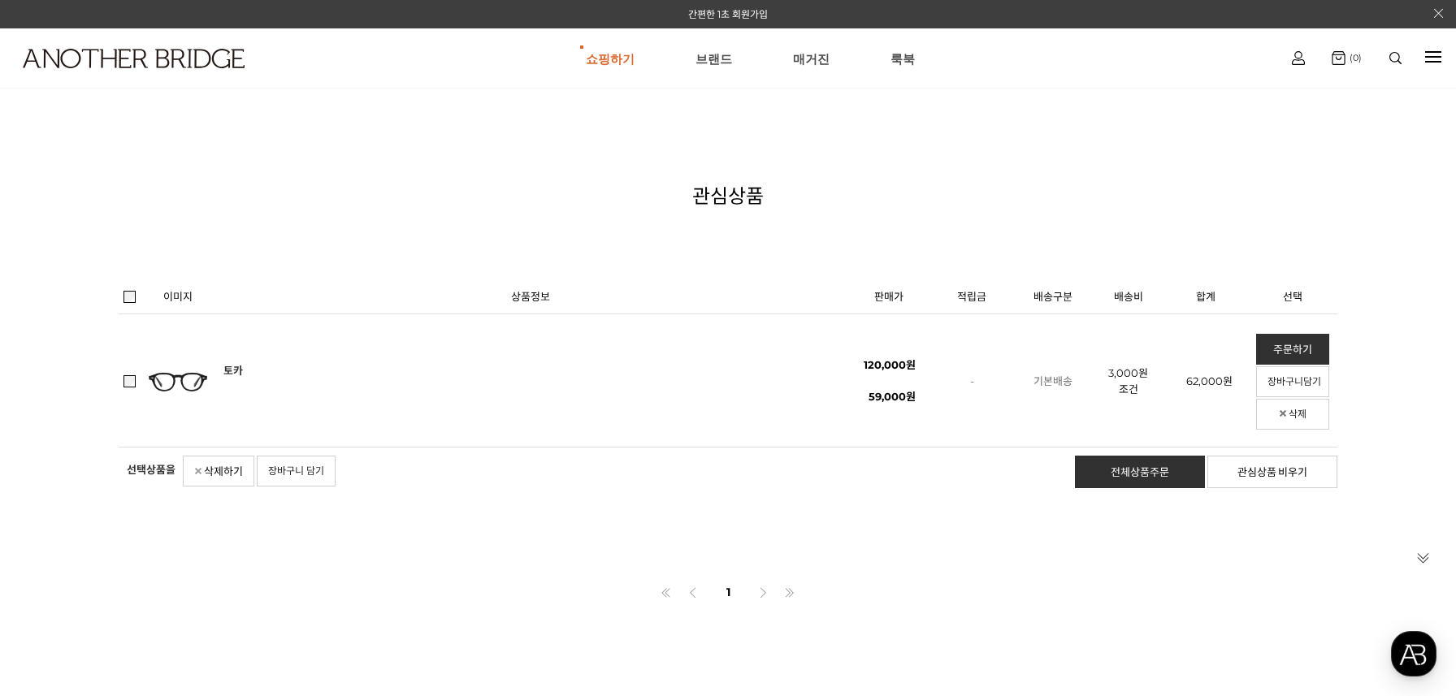
click at [229, 366] on link "토카" at bounding box center [232, 370] width 19 height 13
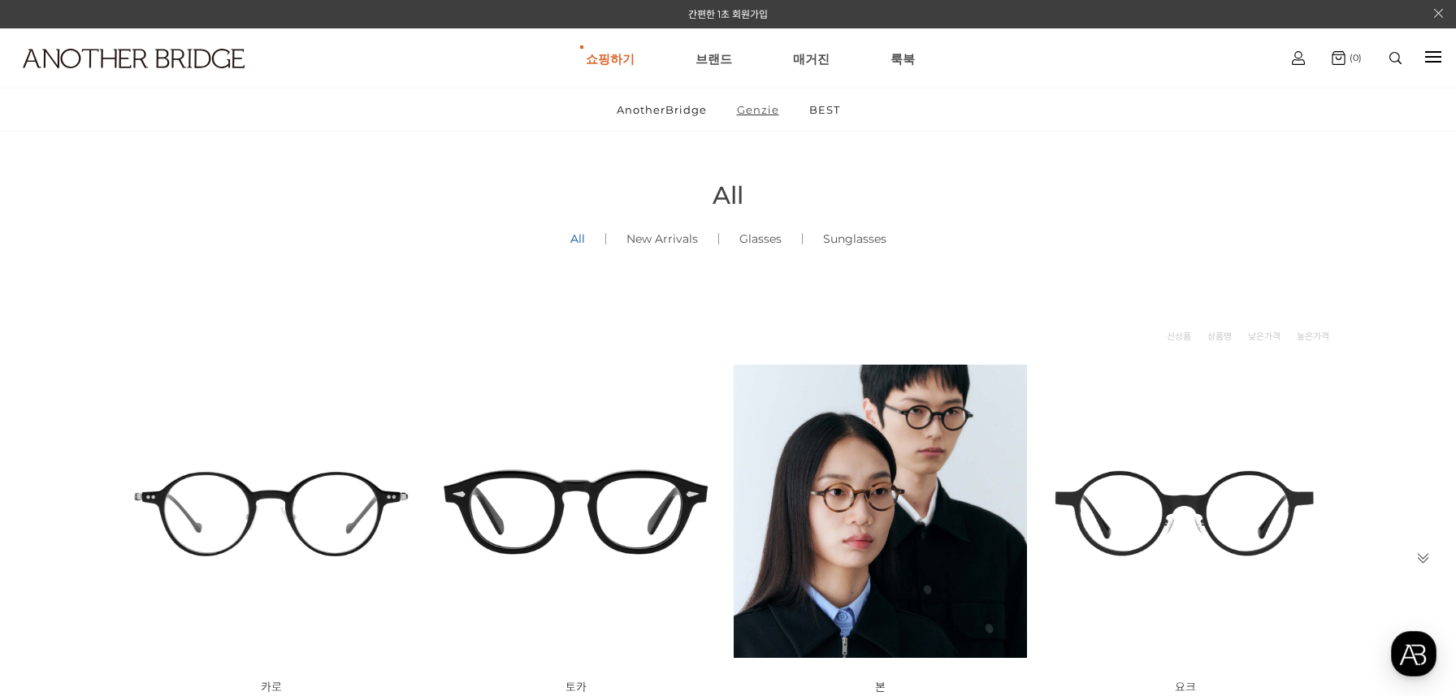
click at [755, 117] on link "Genzie" at bounding box center [758, 110] width 70 height 42
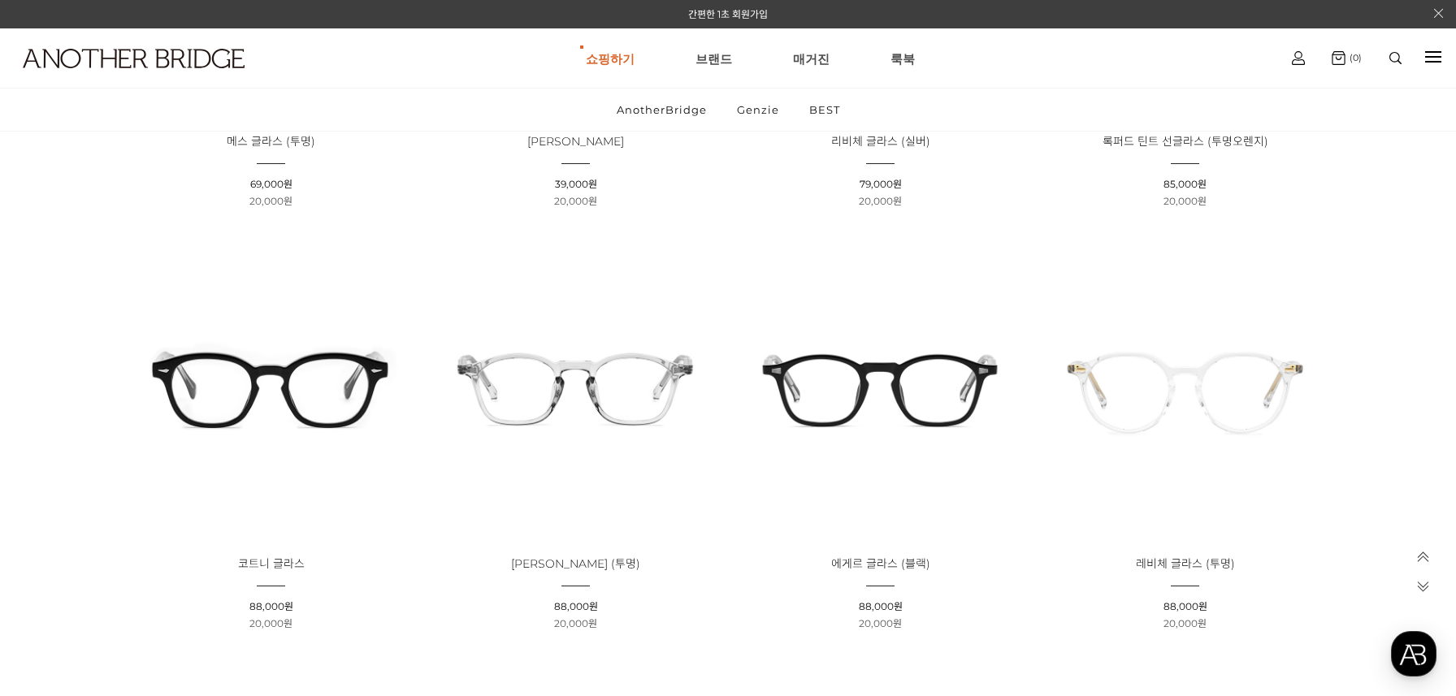
scroll to position [1592, 0]
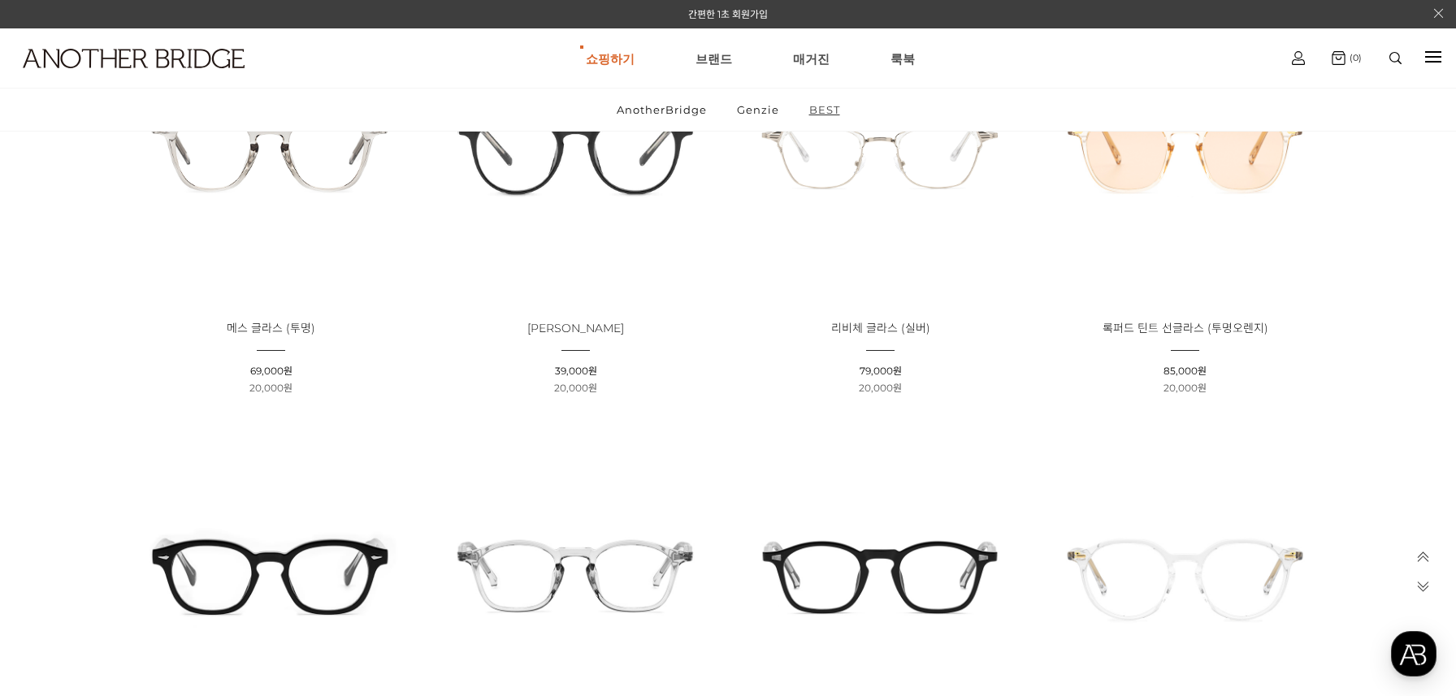
click at [832, 110] on link "BEST" at bounding box center [824, 110] width 58 height 42
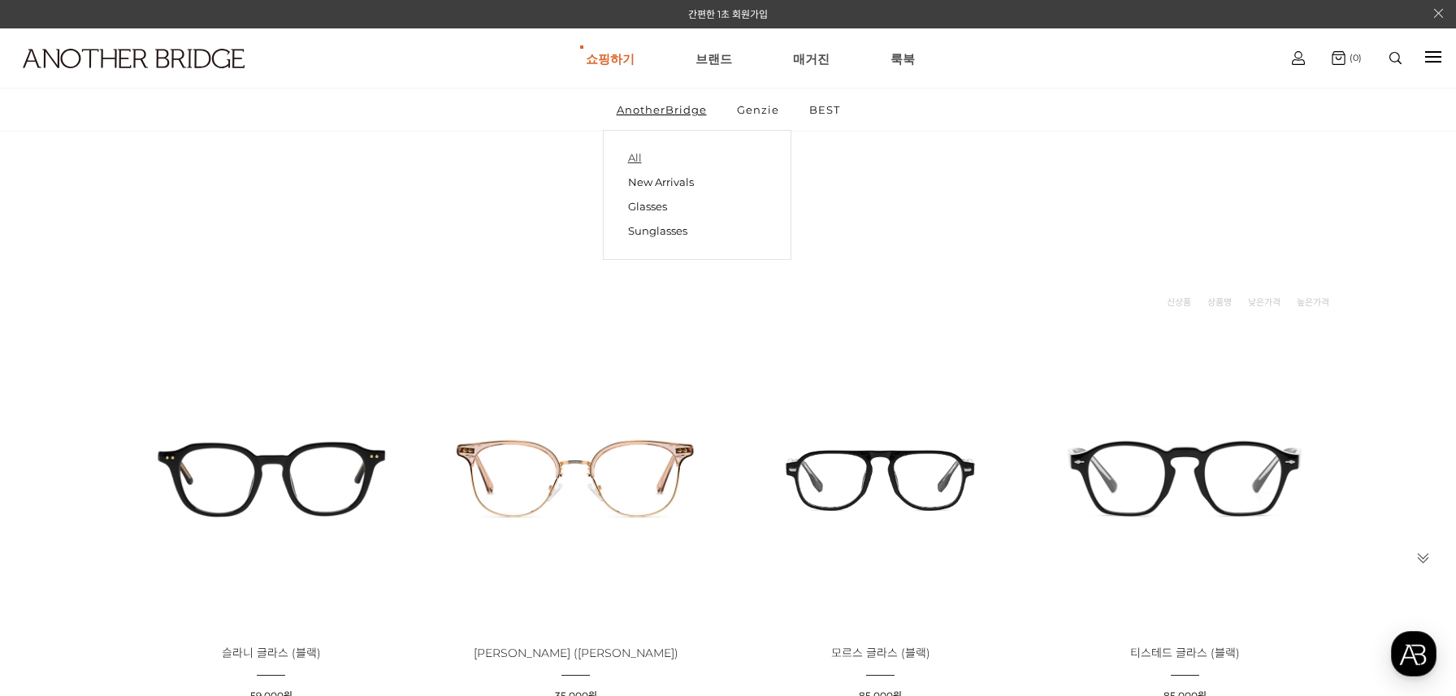
click at [641, 157] on link "All" at bounding box center [697, 158] width 138 height 23
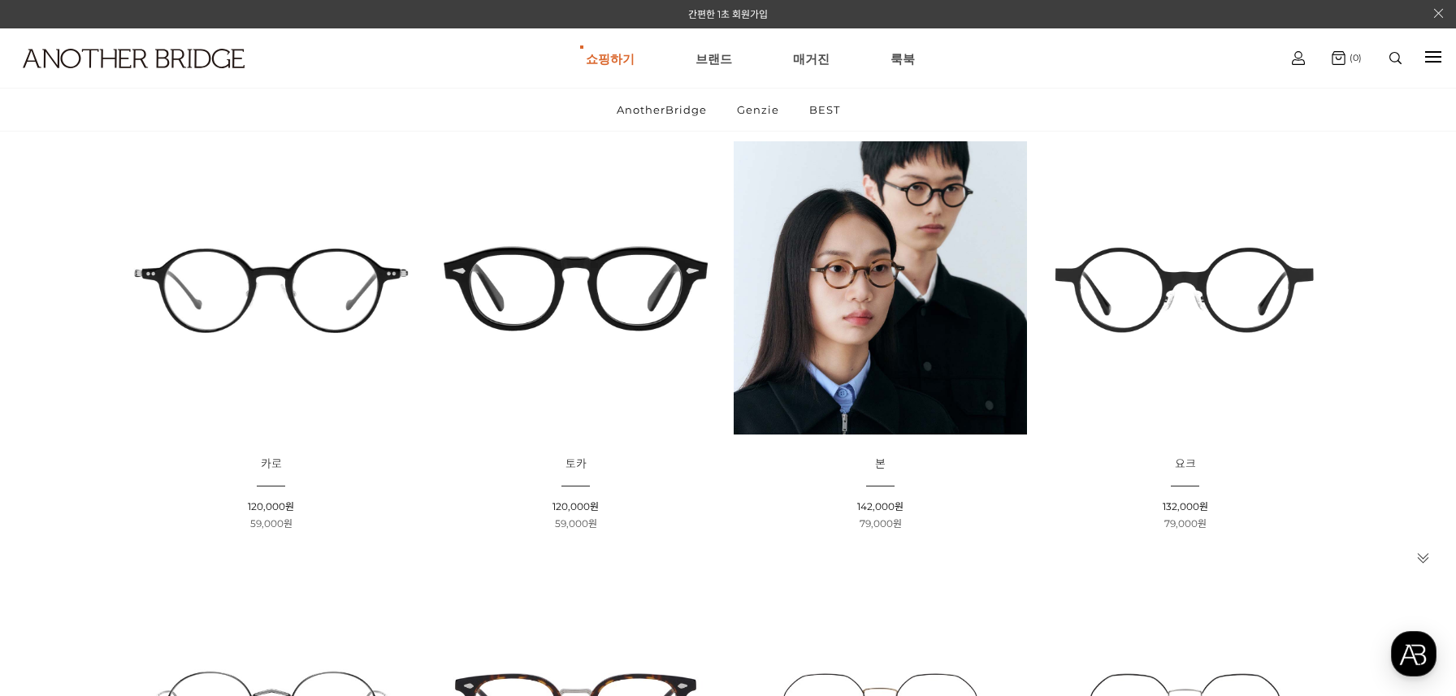
scroll to position [222, 0]
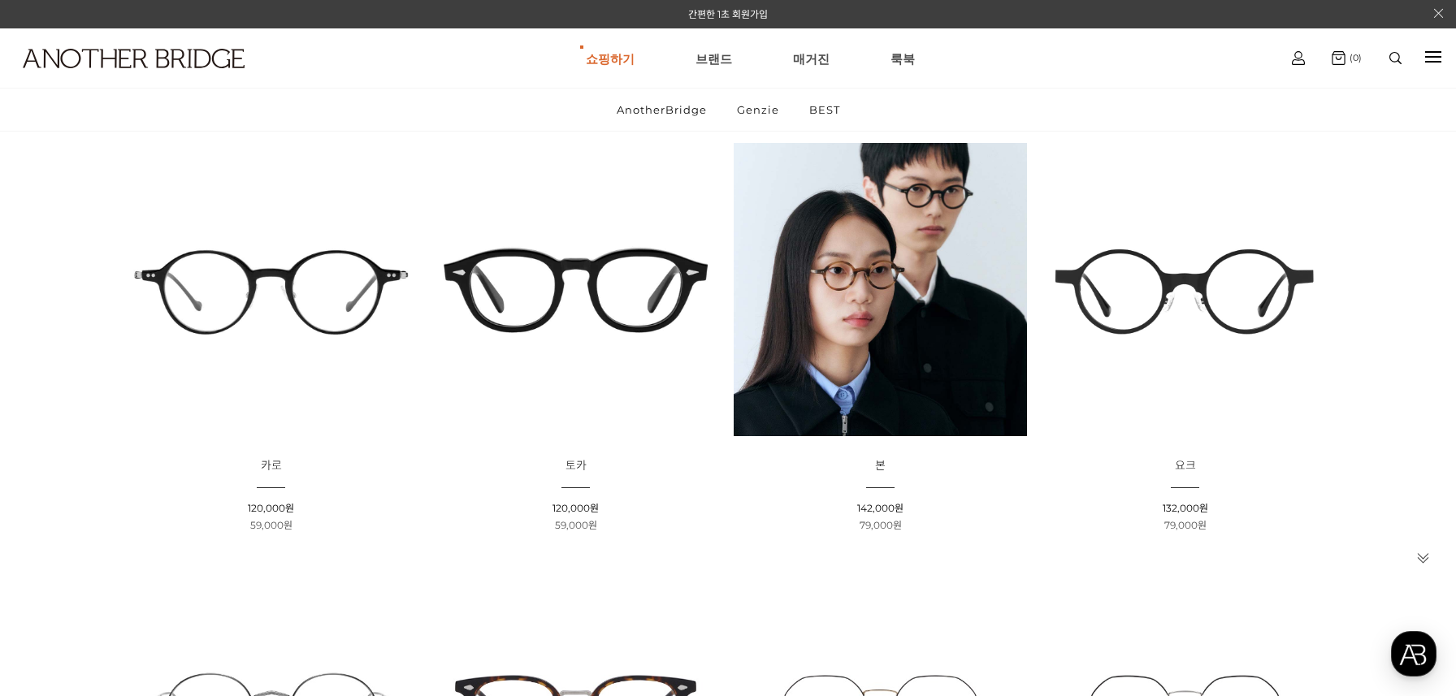
click at [885, 272] on img at bounding box center [879, 289] width 293 height 293
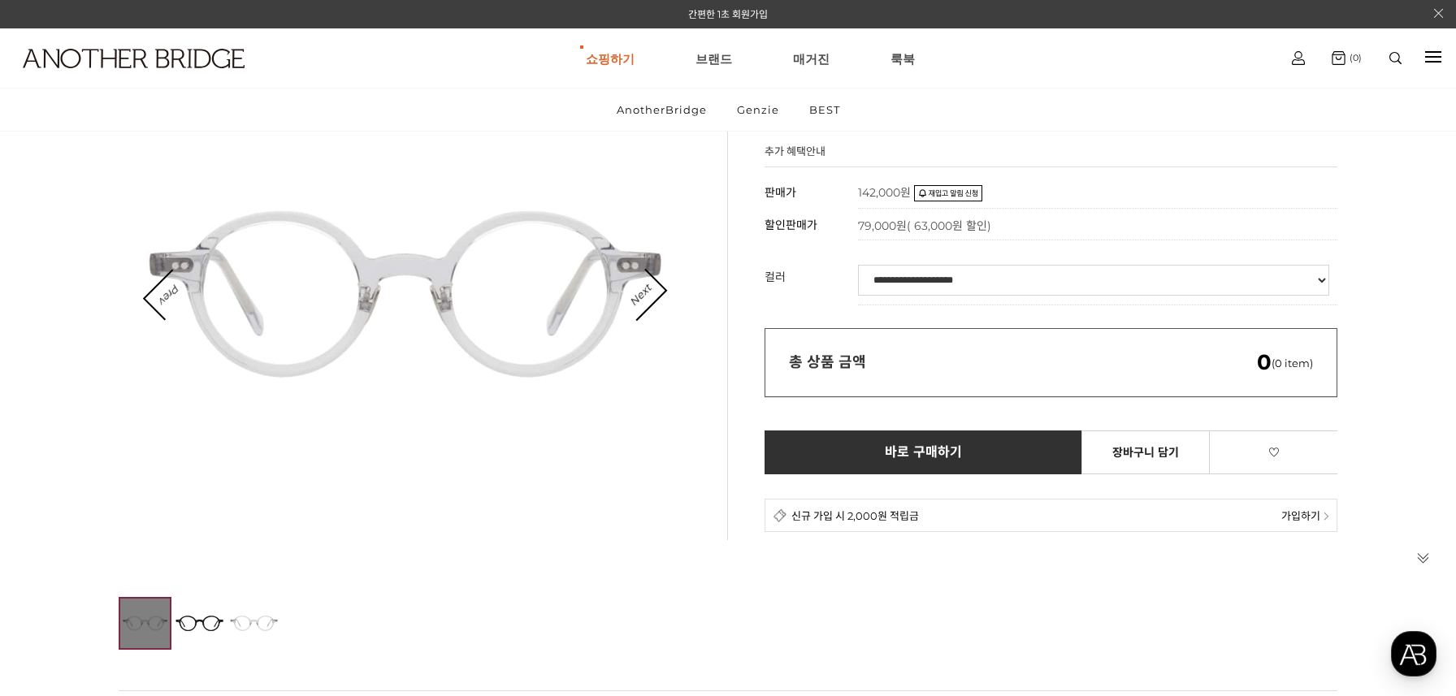
scroll to position [119, 0]
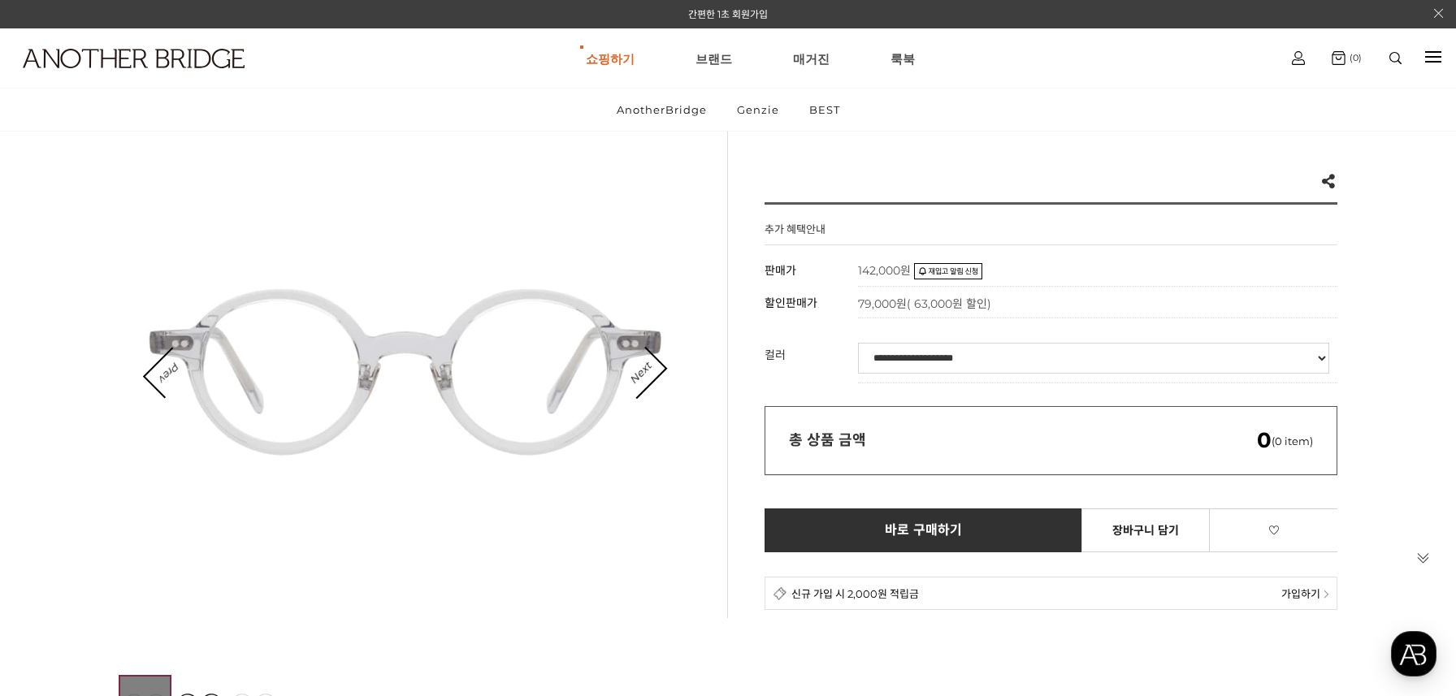
click at [664, 383] on div at bounding box center [405, 372] width 573 height 573
click at [659, 361] on icon "Next" at bounding box center [641, 372] width 52 height 52
click at [638, 367] on link "Next" at bounding box center [640, 373] width 50 height 50
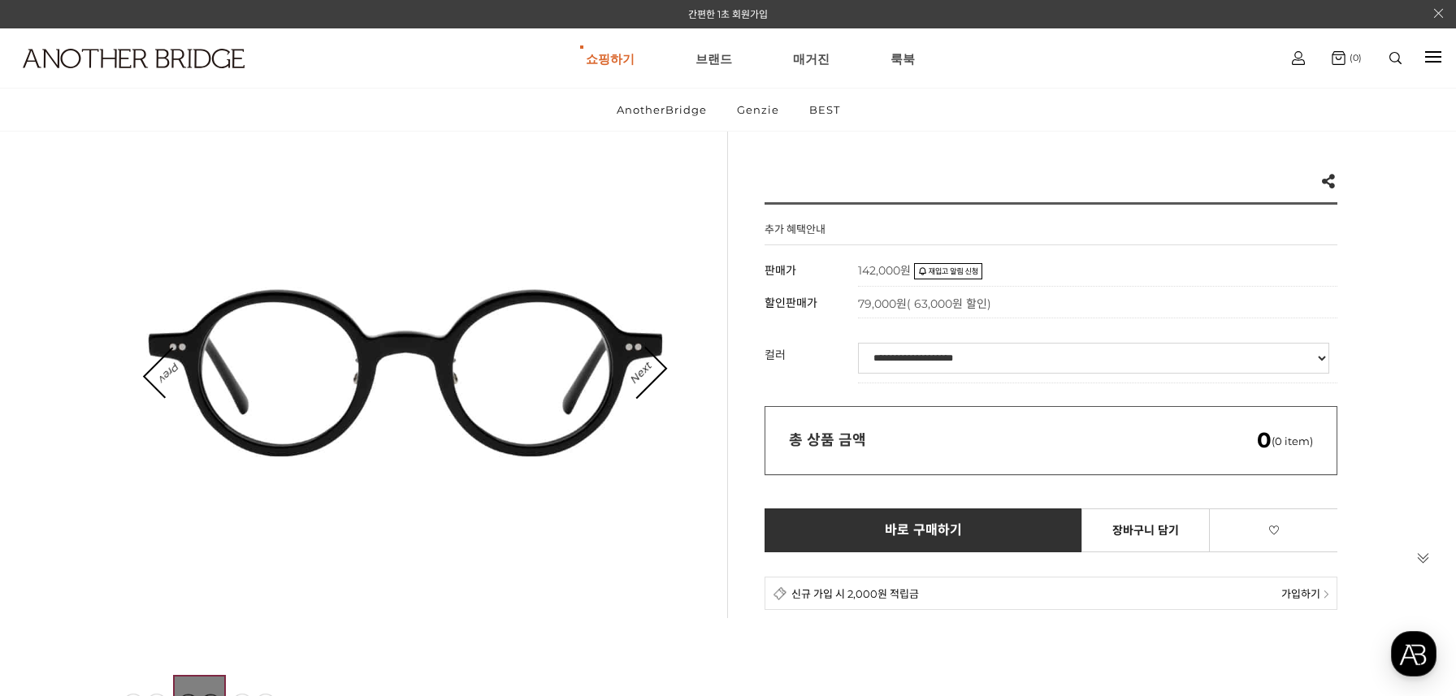
click at [898, 360] on select "**********" at bounding box center [1093, 358] width 471 height 31
click at [641, 367] on link "Next" at bounding box center [640, 373] width 50 height 50
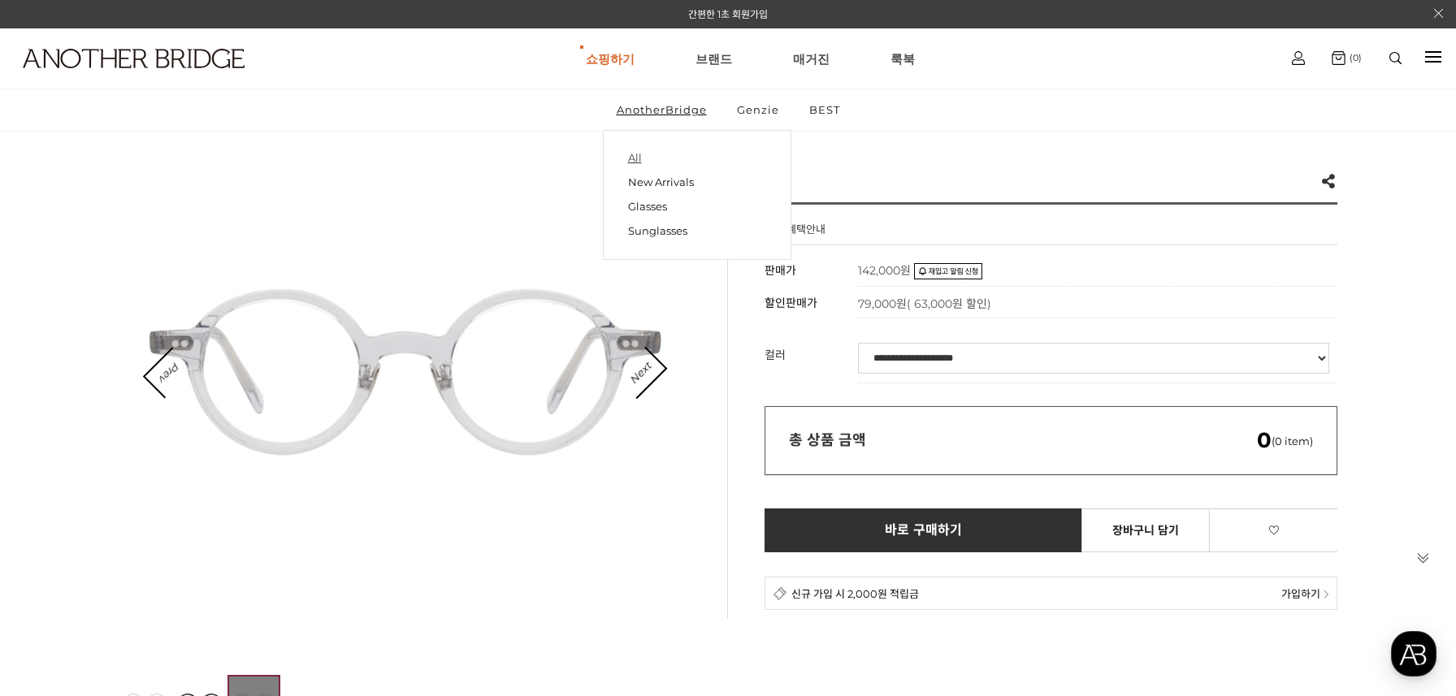
click at [637, 155] on link "All" at bounding box center [697, 158] width 138 height 23
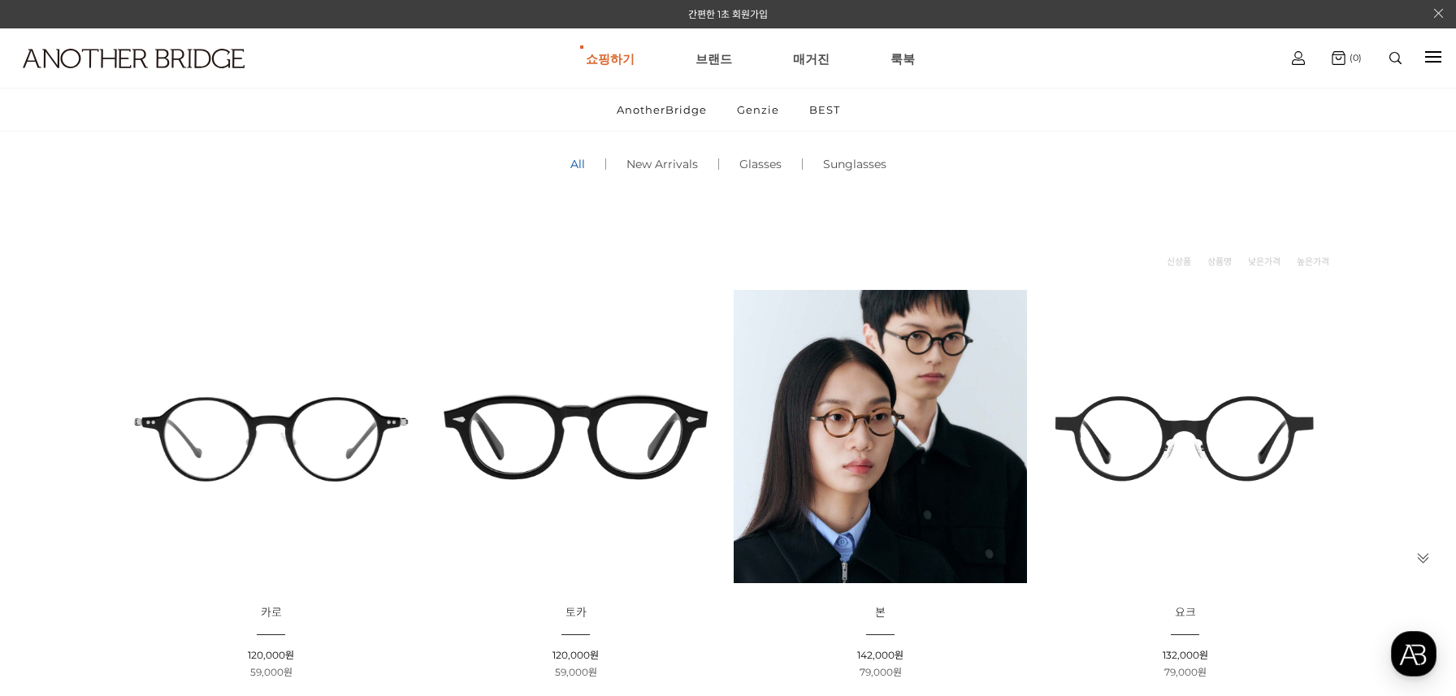
scroll to position [171, 0]
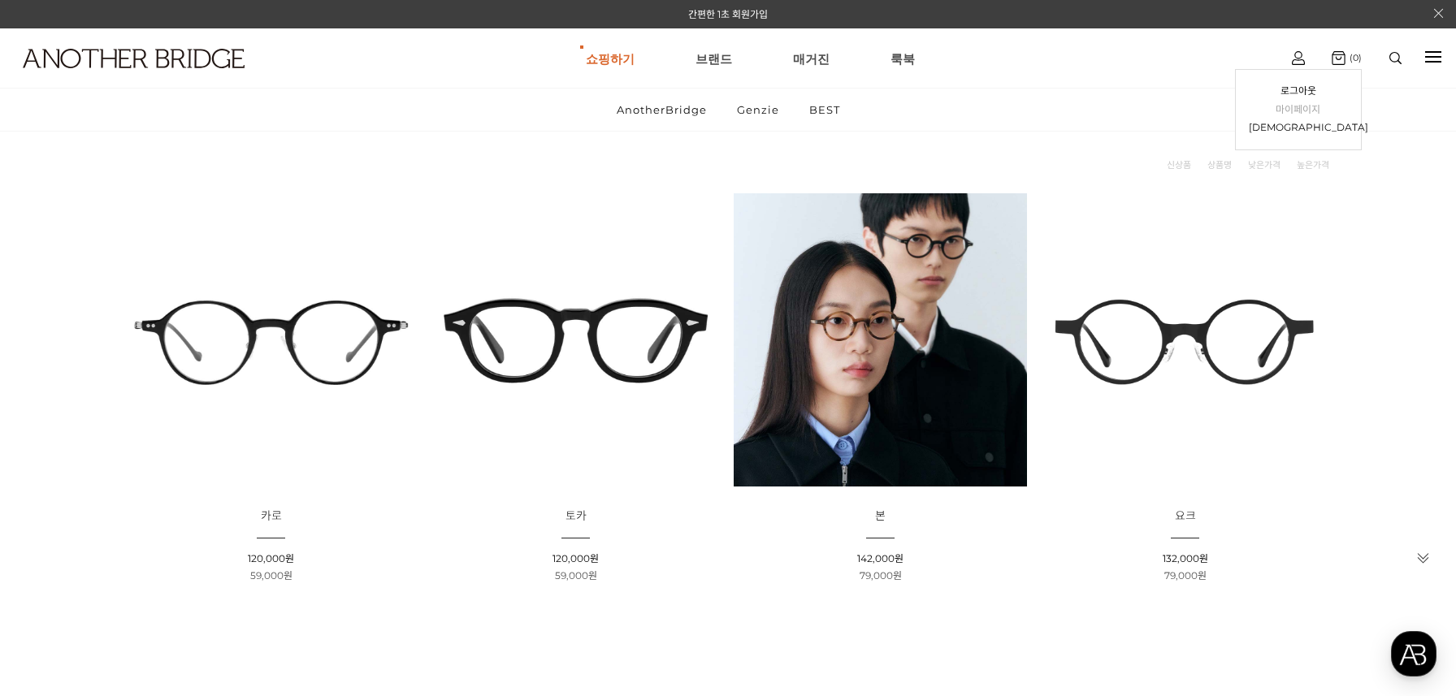
click at [1294, 101] on link "마이페이지" at bounding box center [1297, 110] width 99 height 19
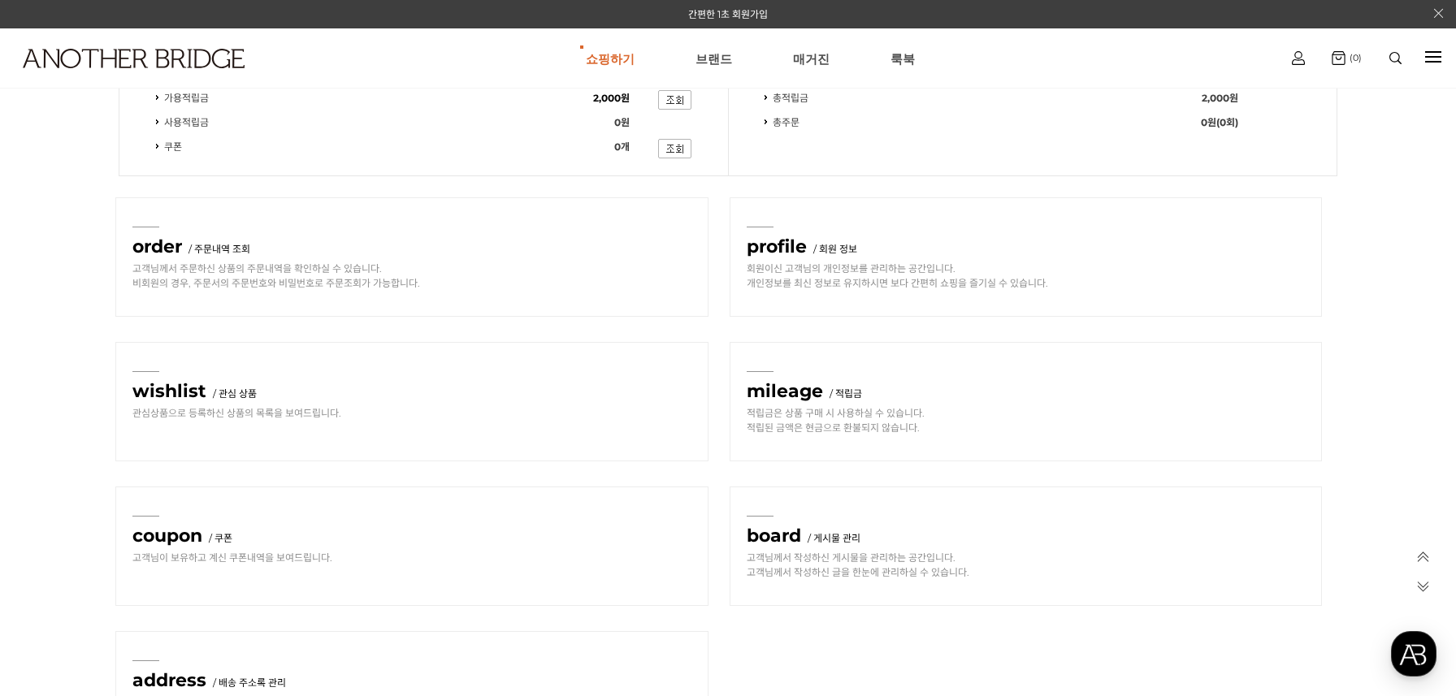
scroll to position [463, 0]
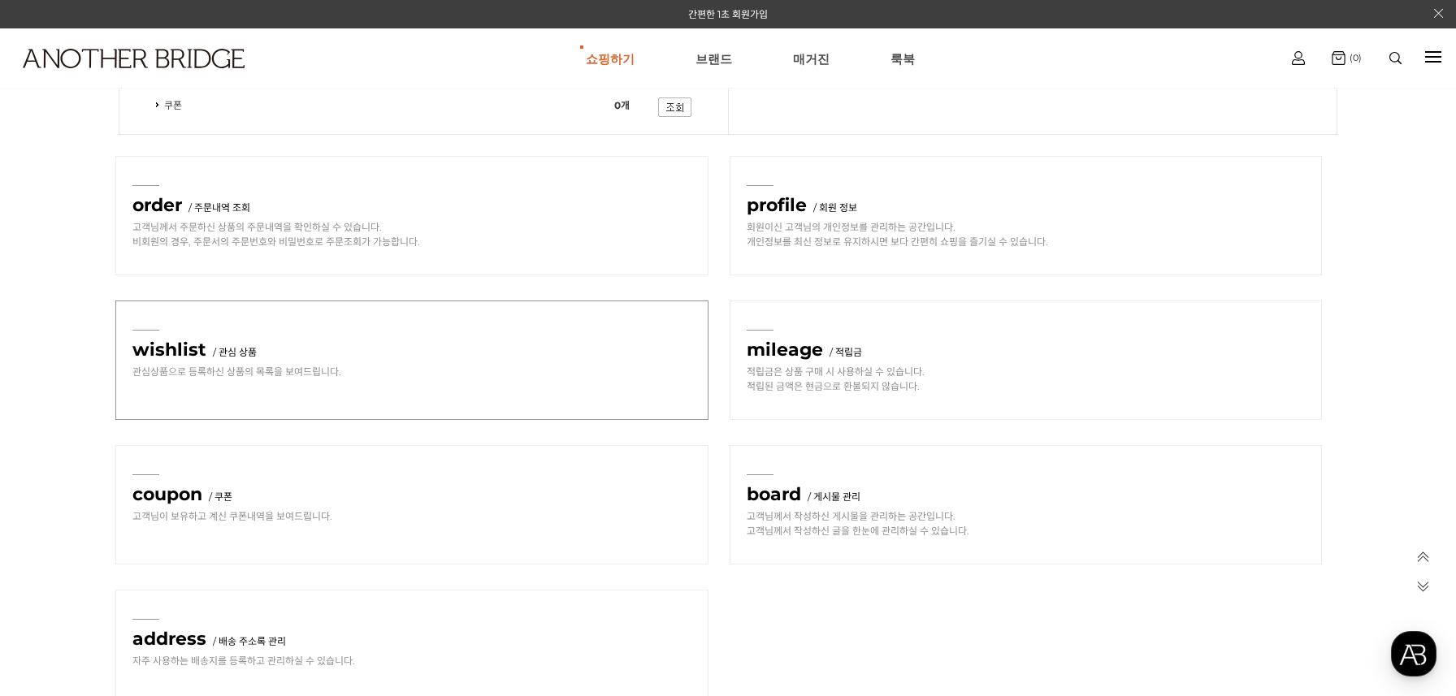
click at [171, 349] on strong "wishlist" at bounding box center [172, 350] width 80 height 22
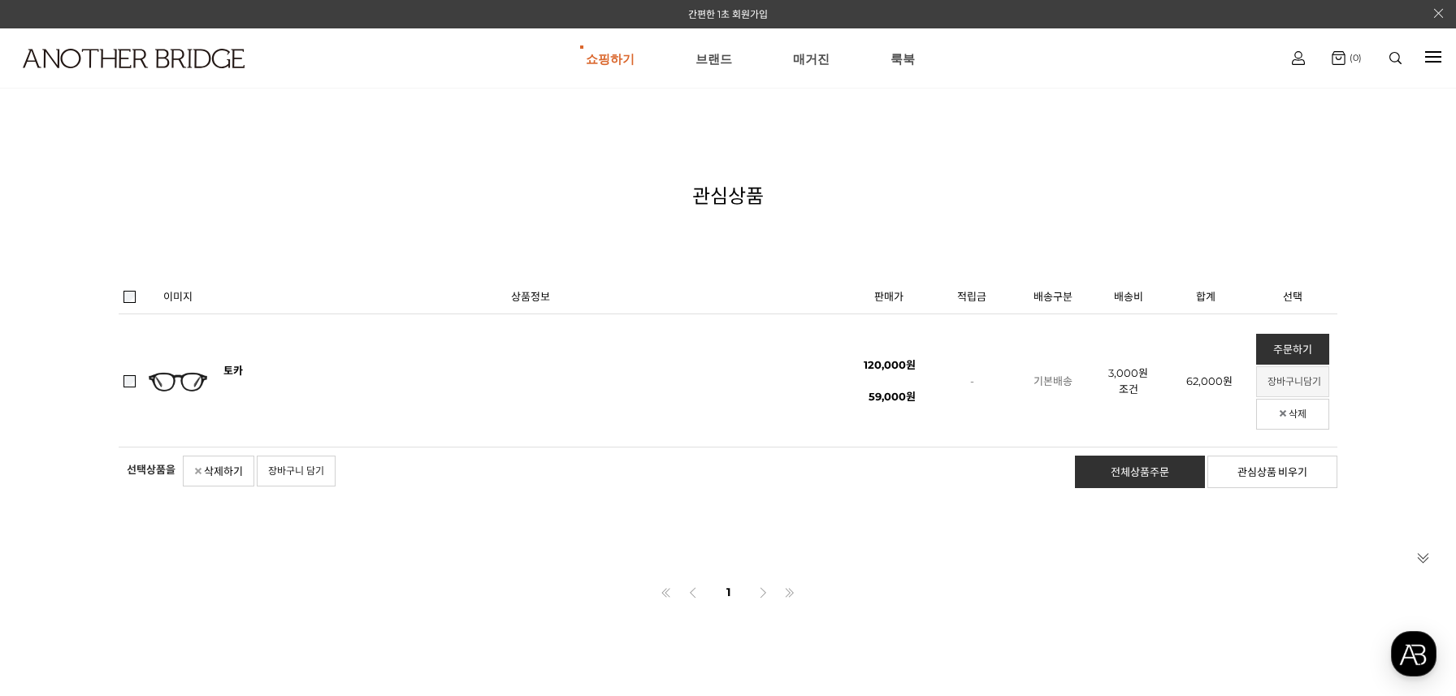
click at [1281, 377] on link "장바구니담기" at bounding box center [1292, 381] width 73 height 31
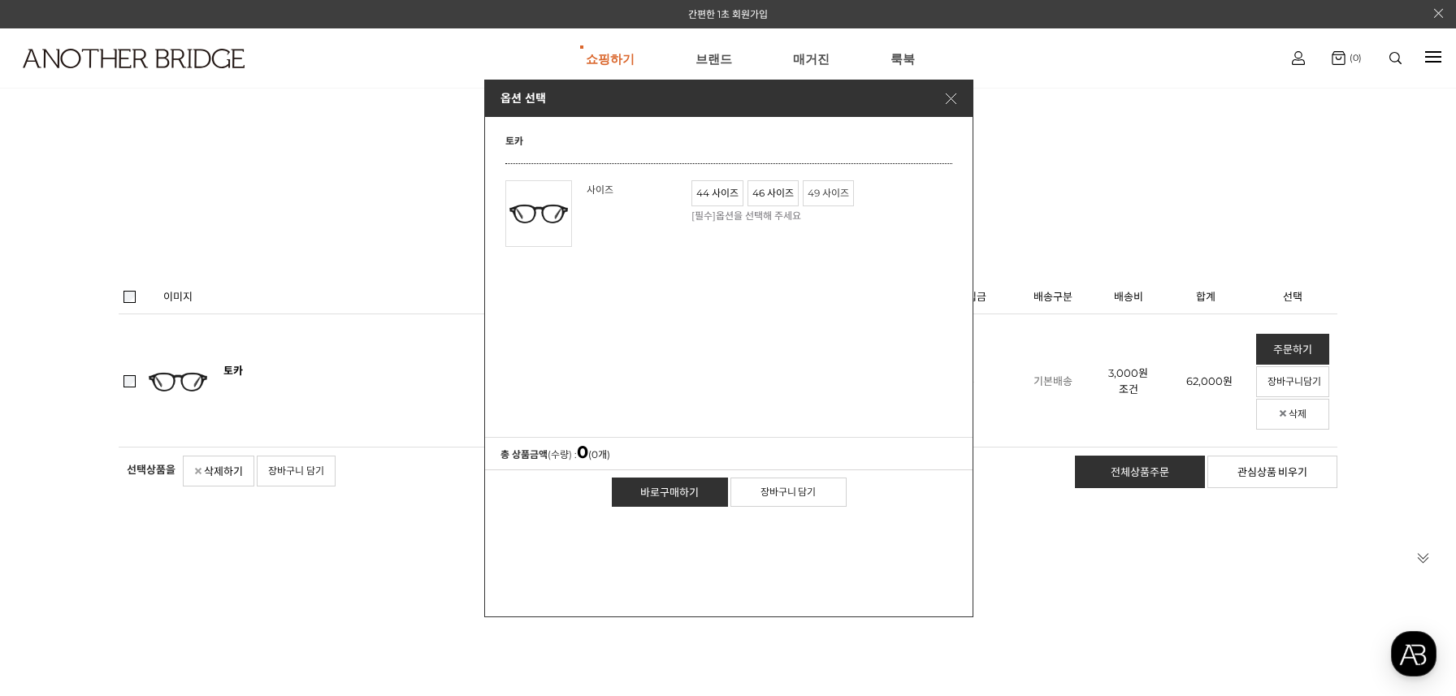
click at [825, 189] on span "49 사이즈" at bounding box center [828, 192] width 50 height 24
click at [787, 488] on link "장바구니 담기" at bounding box center [787, 491] width 116 height 29
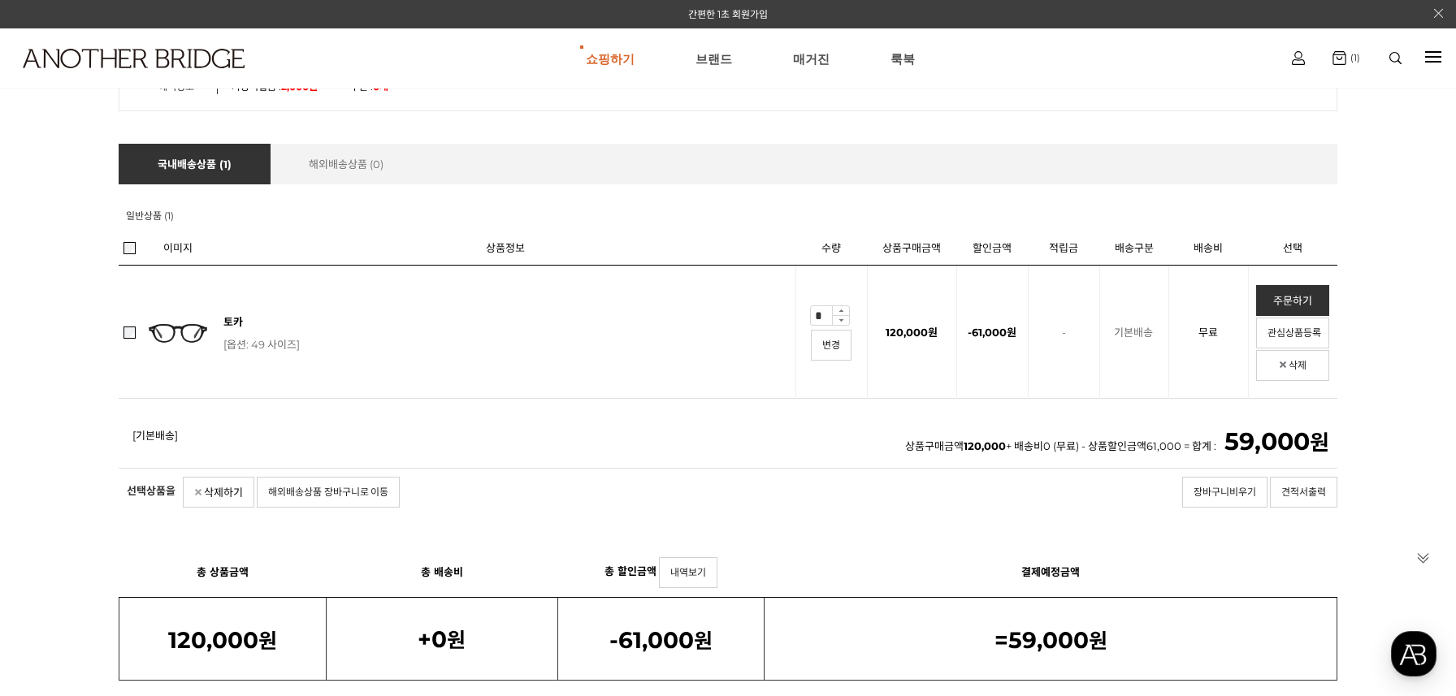
scroll to position [196, 0]
